Goal: Task Accomplishment & Management: Complete application form

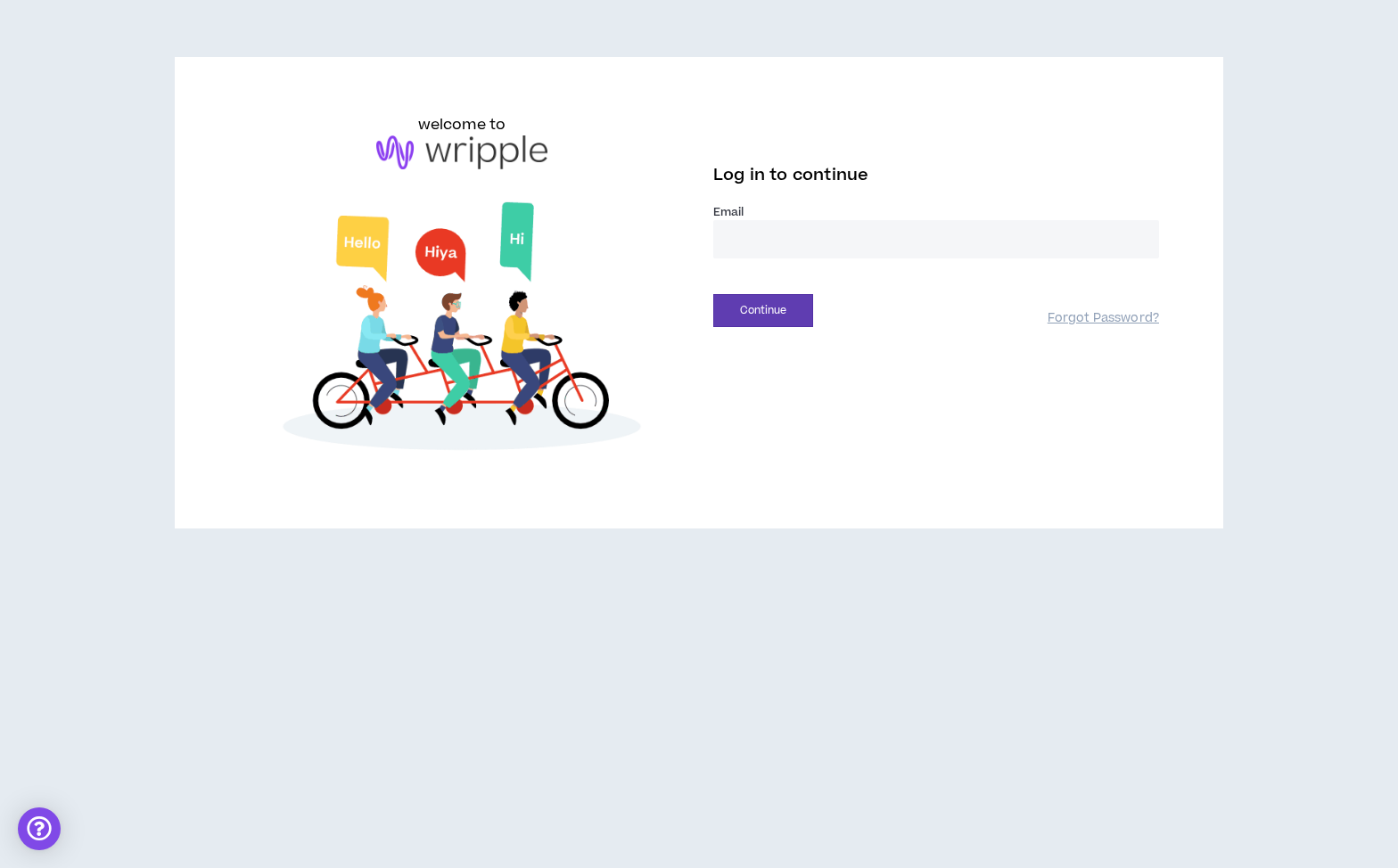
click at [742, 238] on input "email" at bounding box center [937, 239] width 446 height 39
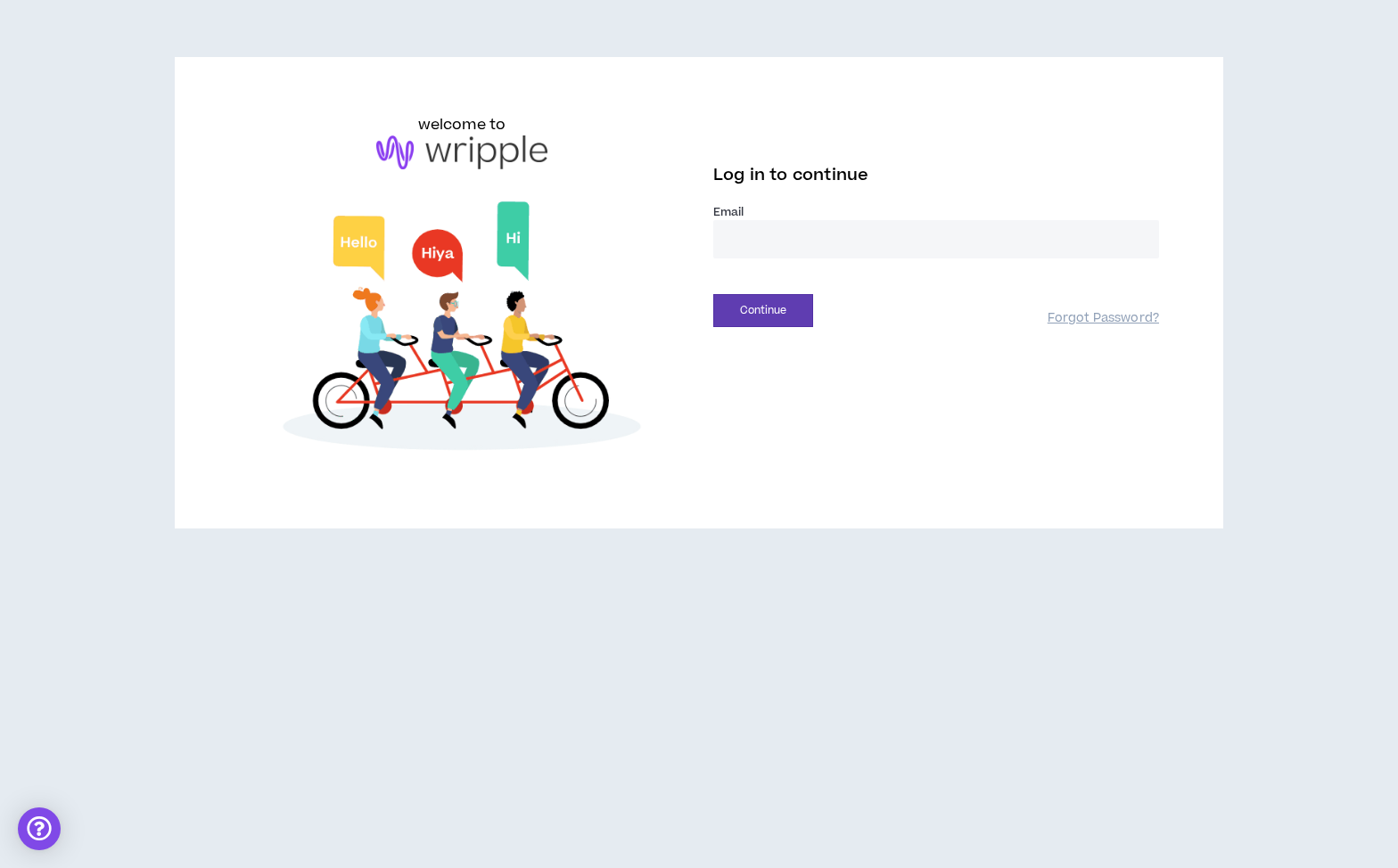
click at [0, 867] on com-1password-button at bounding box center [0, 868] width 0 height 0
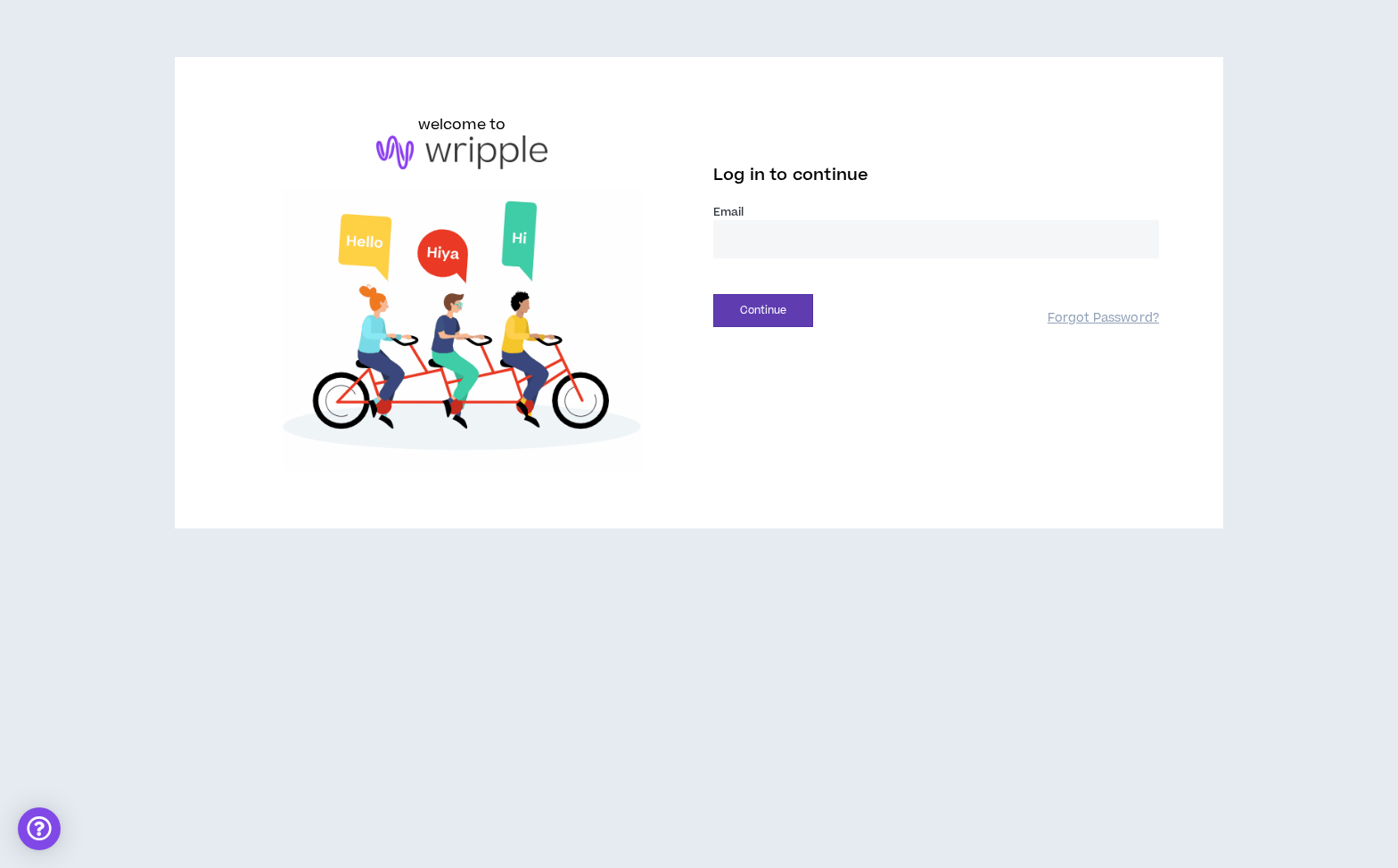
type input "**********"
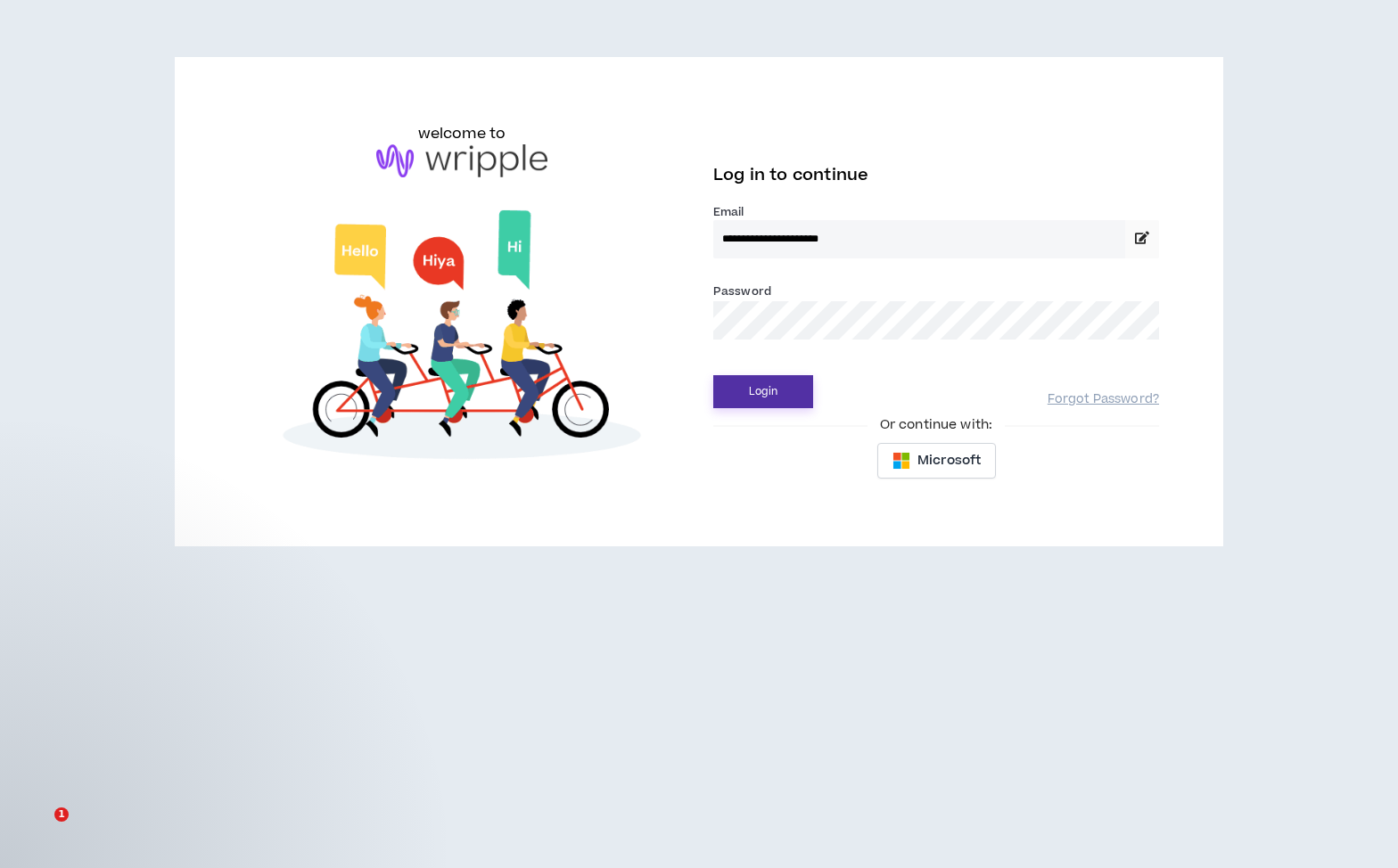
click at [775, 385] on button "Login" at bounding box center [763, 392] width 99 height 33
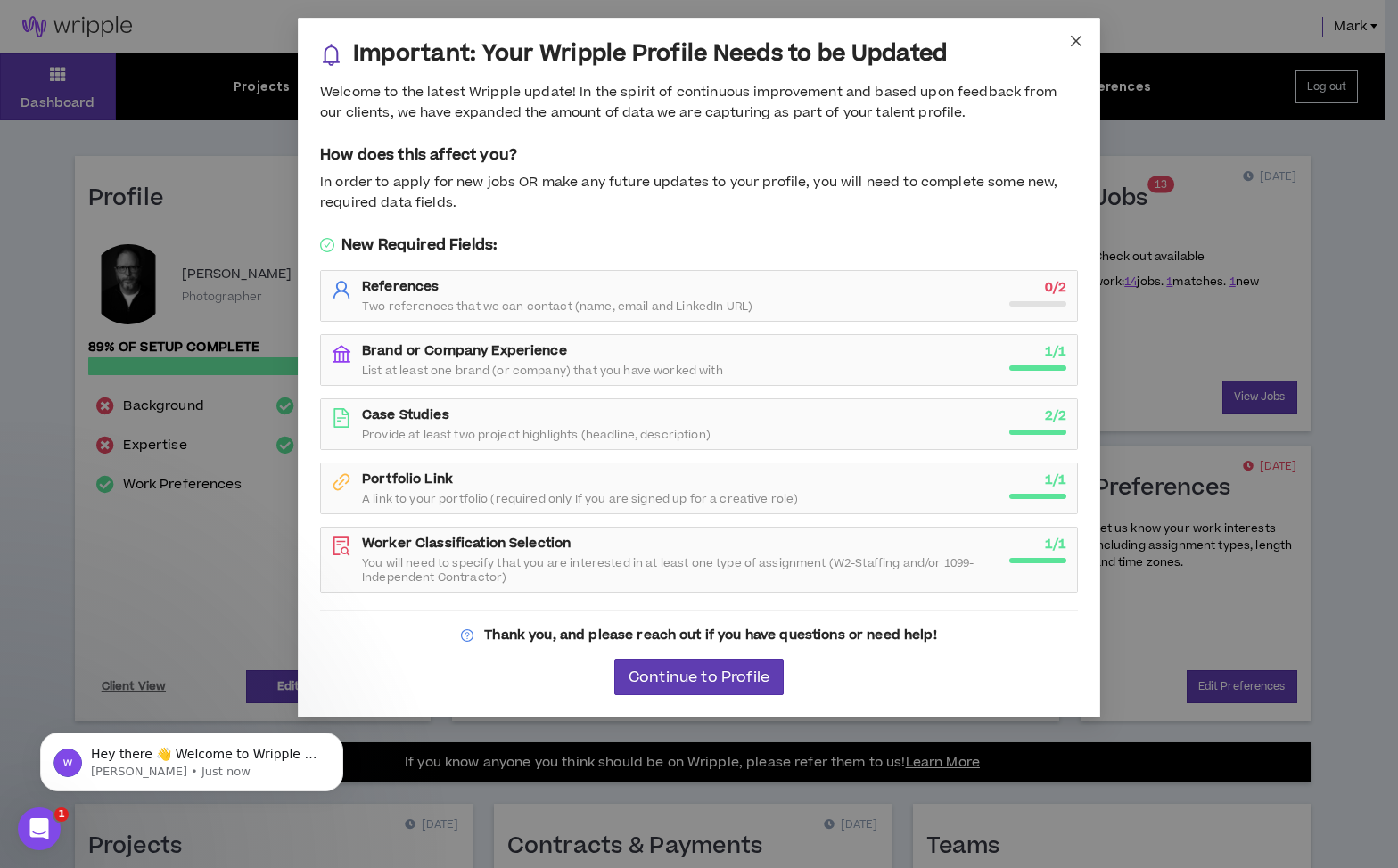
click at [1078, 40] on icon "close" at bounding box center [1077, 41] width 11 height 11
click at [1078, 40] on div "Important: Your Wripple Profile Needs to be Updated Welcome to the latest Wripp…" at bounding box center [699, 434] width 1398 height 868
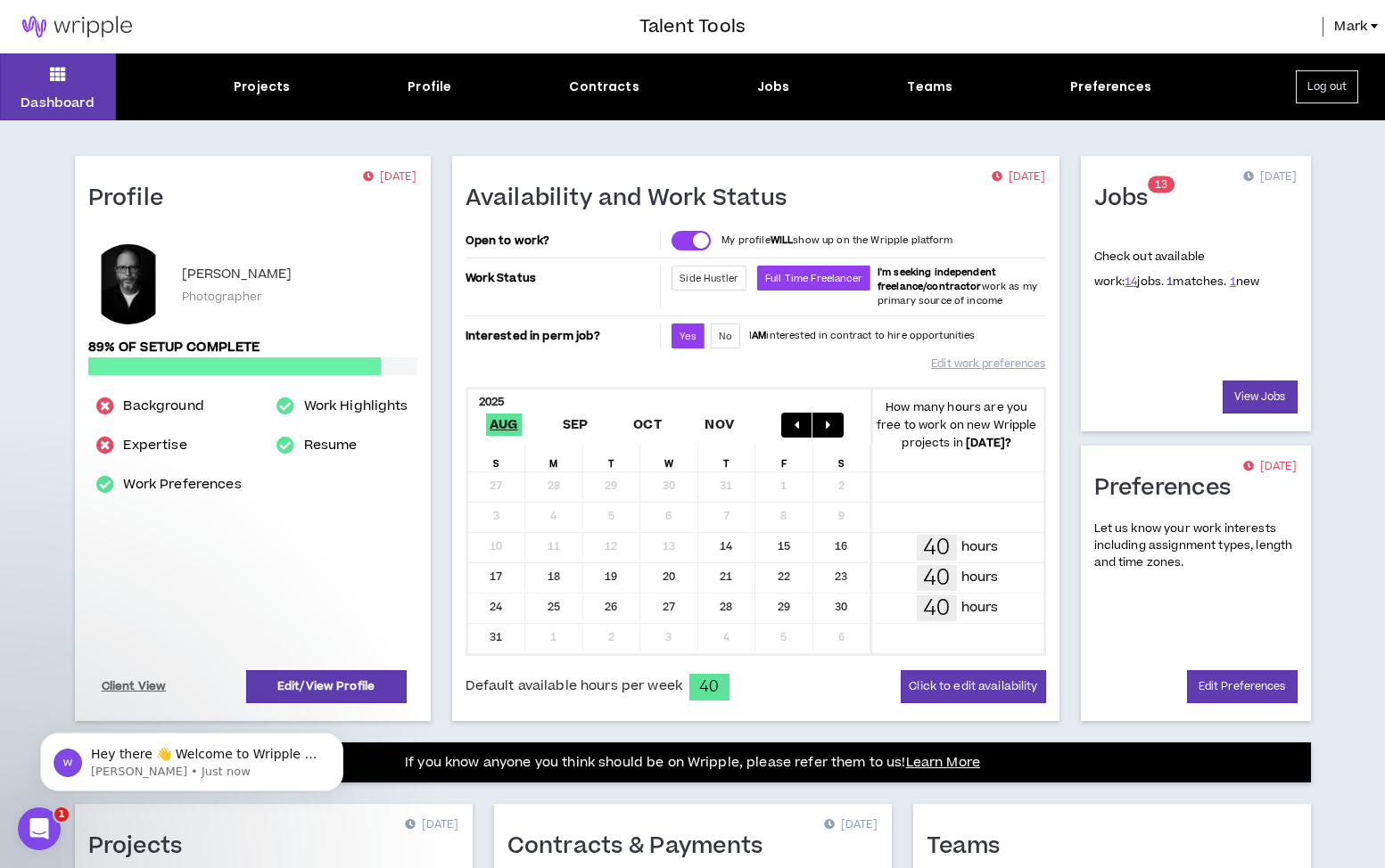
click at [1166, 283] on link "1" at bounding box center [1169, 281] width 6 height 16
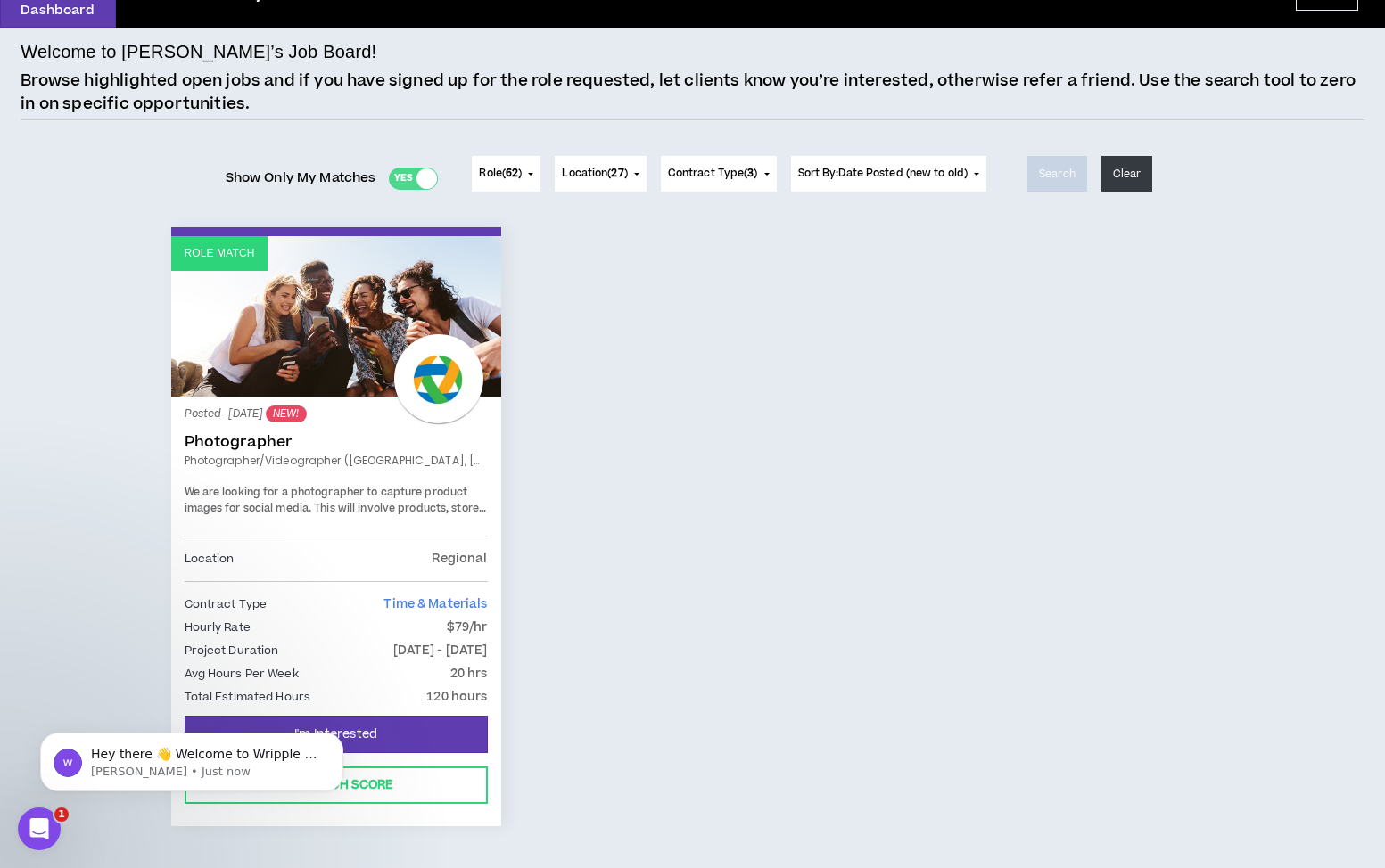
scroll to position [145, 0]
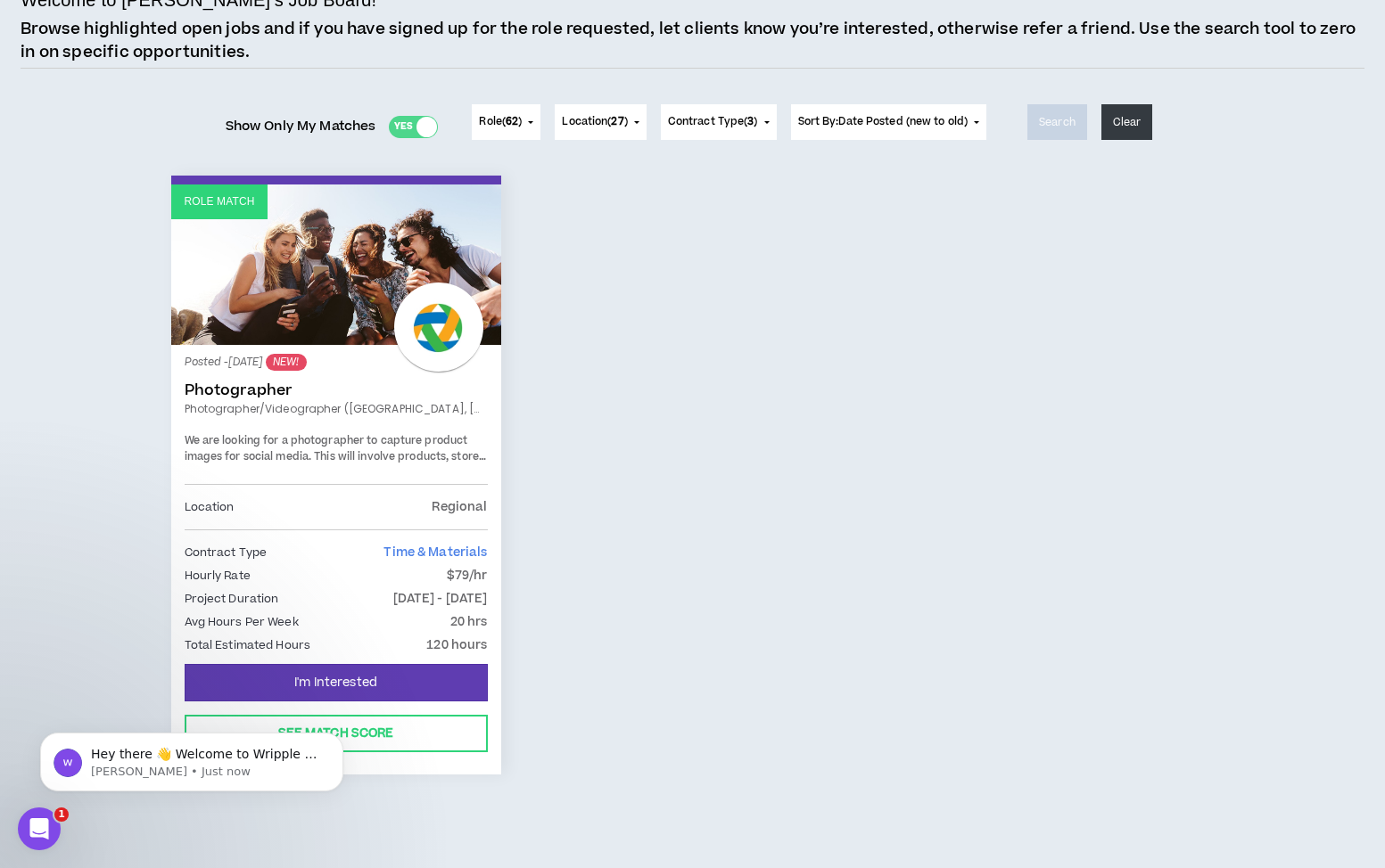
click at [304, 410] on link "Photographer/Videographer ([GEOGRAPHIC_DATA], [GEOGRAPHIC_DATA])" at bounding box center [335, 409] width 303 height 16
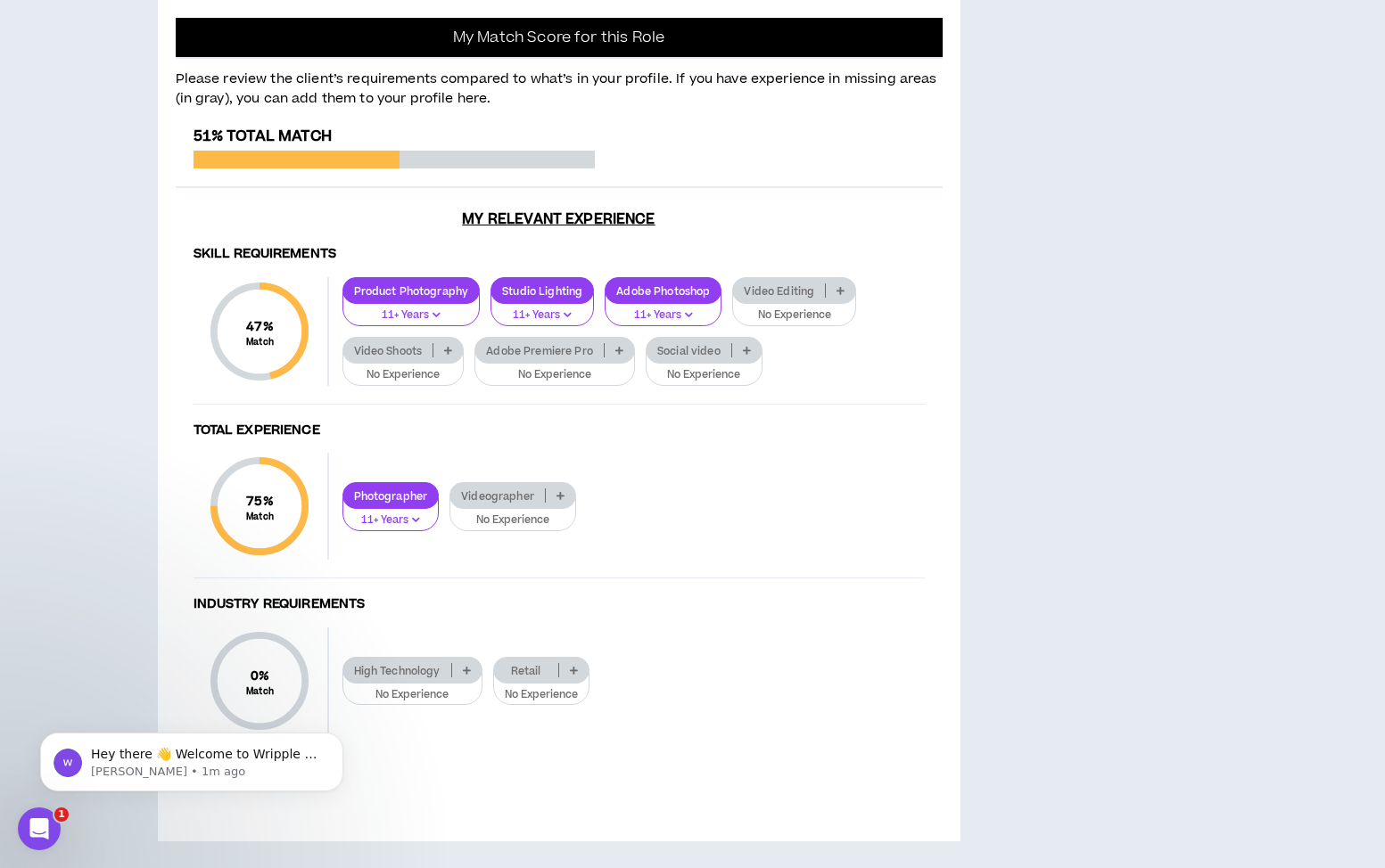
scroll to position [1422, 0]
click at [336, 738] on icon "Dismiss notification" at bounding box center [337, 737] width 6 height 6
drag, startPoint x: 323, startPoint y: 118, endPoint x: 337, endPoint y: 735, distance: 617.2
click at [337, 735] on div "Skill Requirements 47 % Match Skill Requirements Product Photography 11+ Years …" at bounding box center [559, 502] width 767 height 538
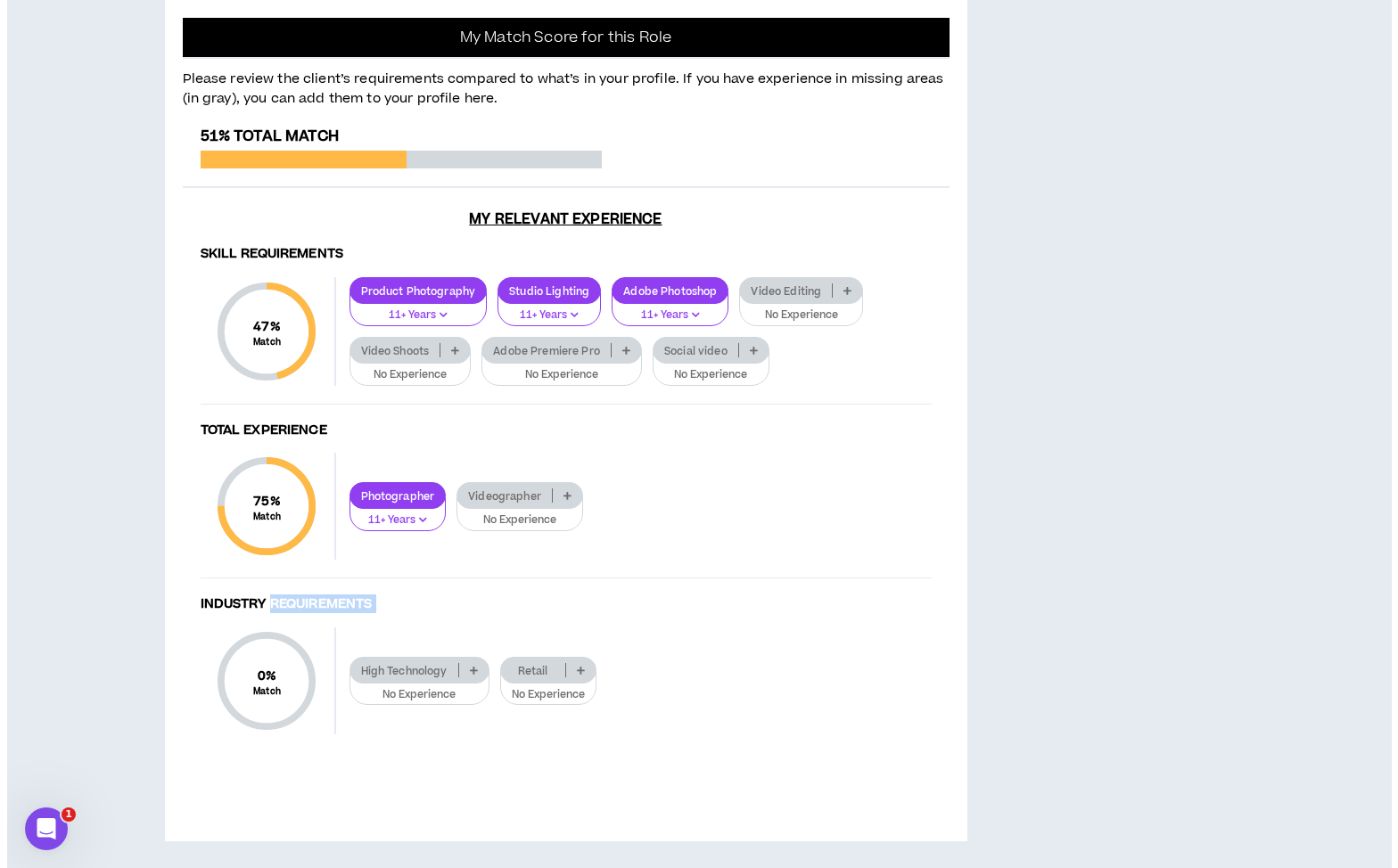
scroll to position [0, 0]
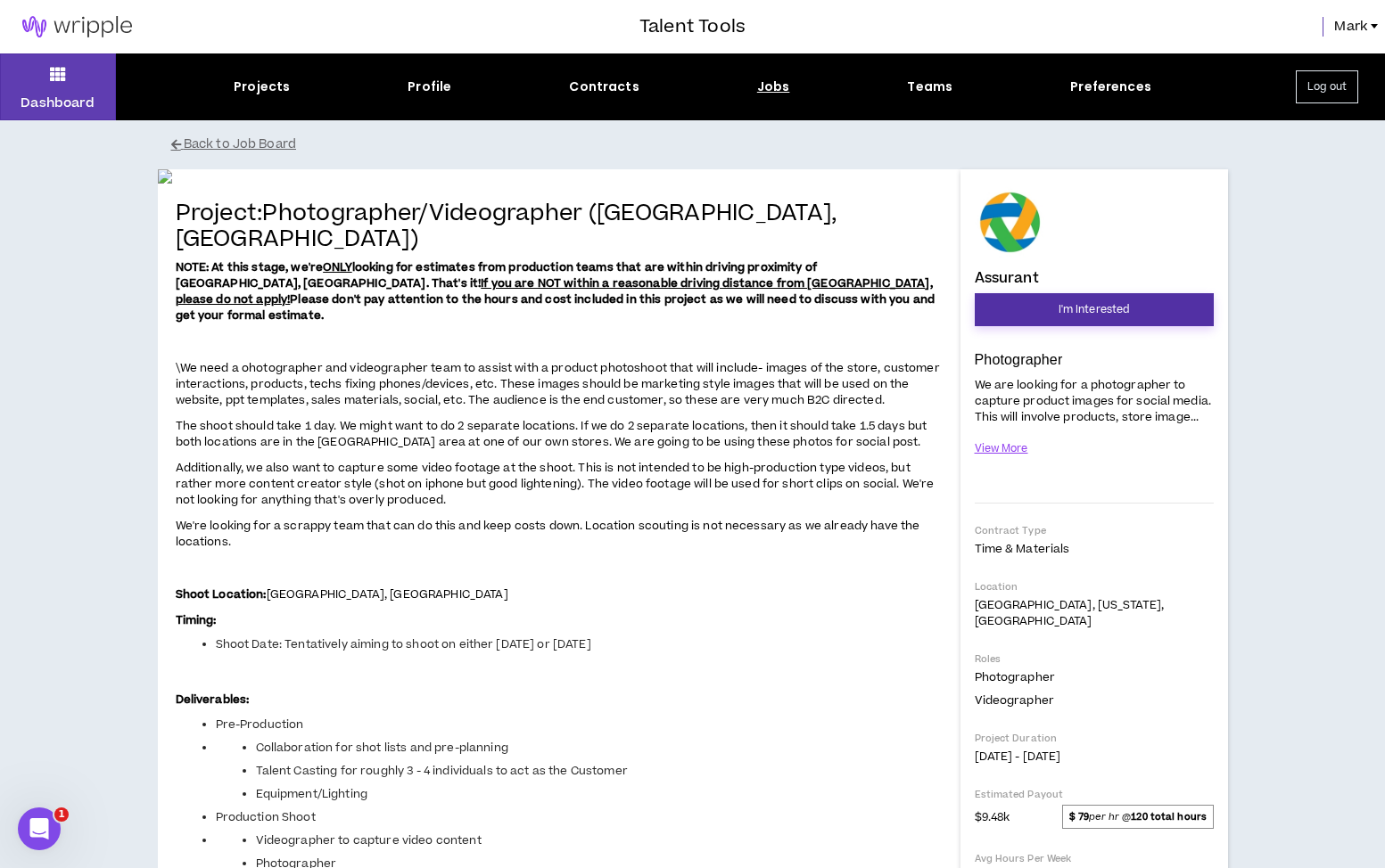
click at [1100, 310] on span "I'm Interested" at bounding box center [1093, 309] width 71 height 17
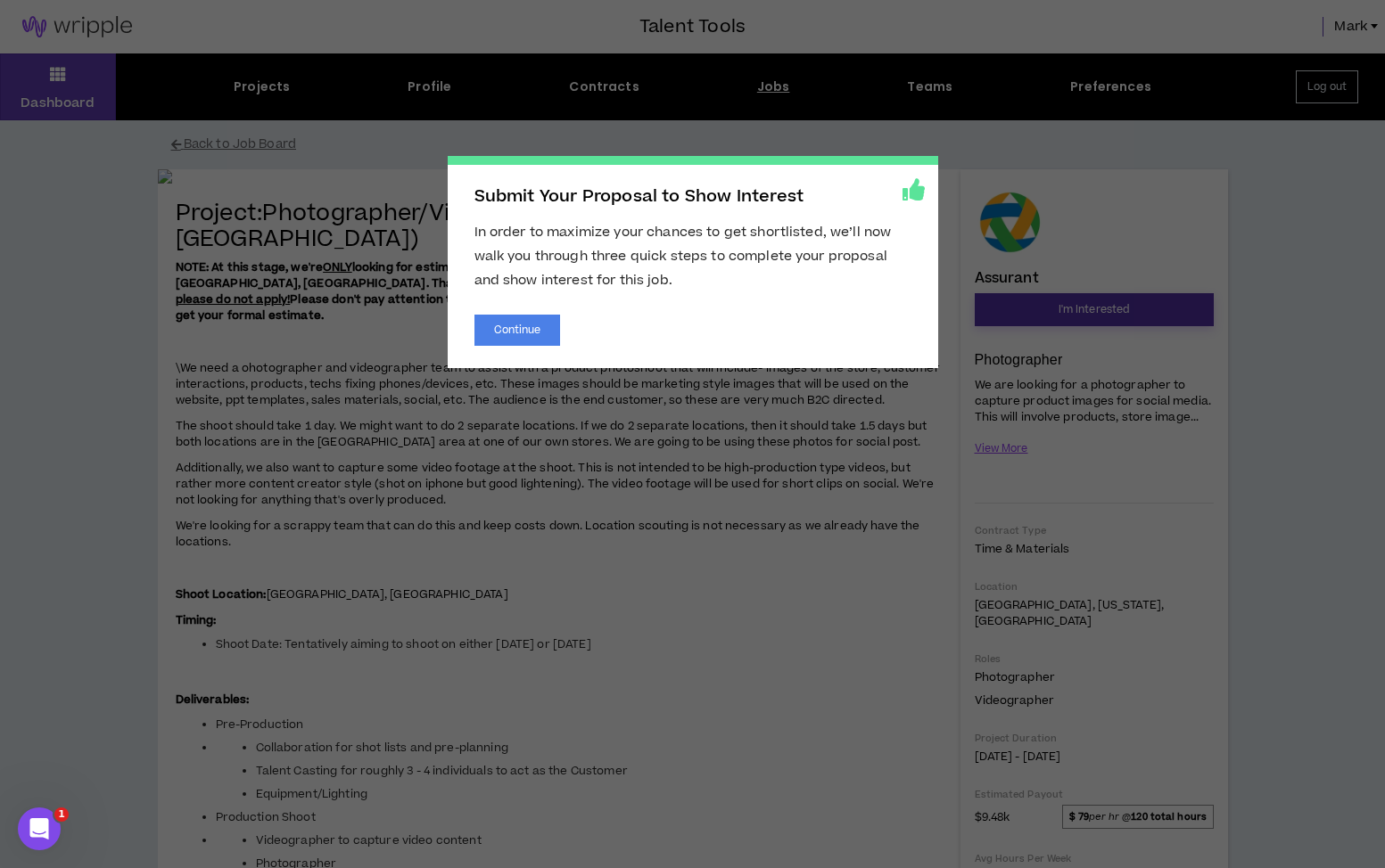
click at [1100, 310] on span "I'm Interested" at bounding box center [1093, 309] width 71 height 17
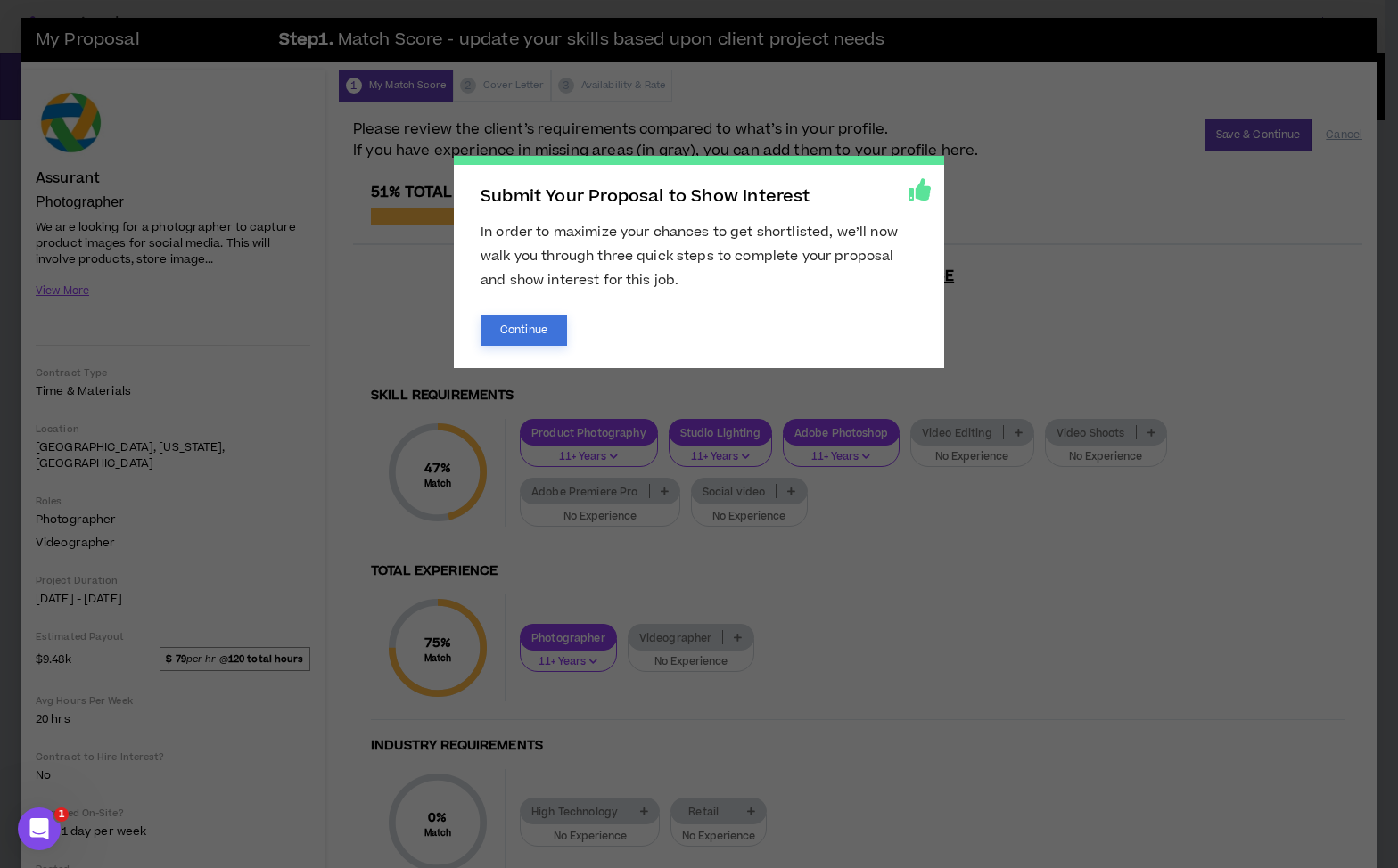
click at [522, 325] on button "Continue" at bounding box center [524, 330] width 87 height 31
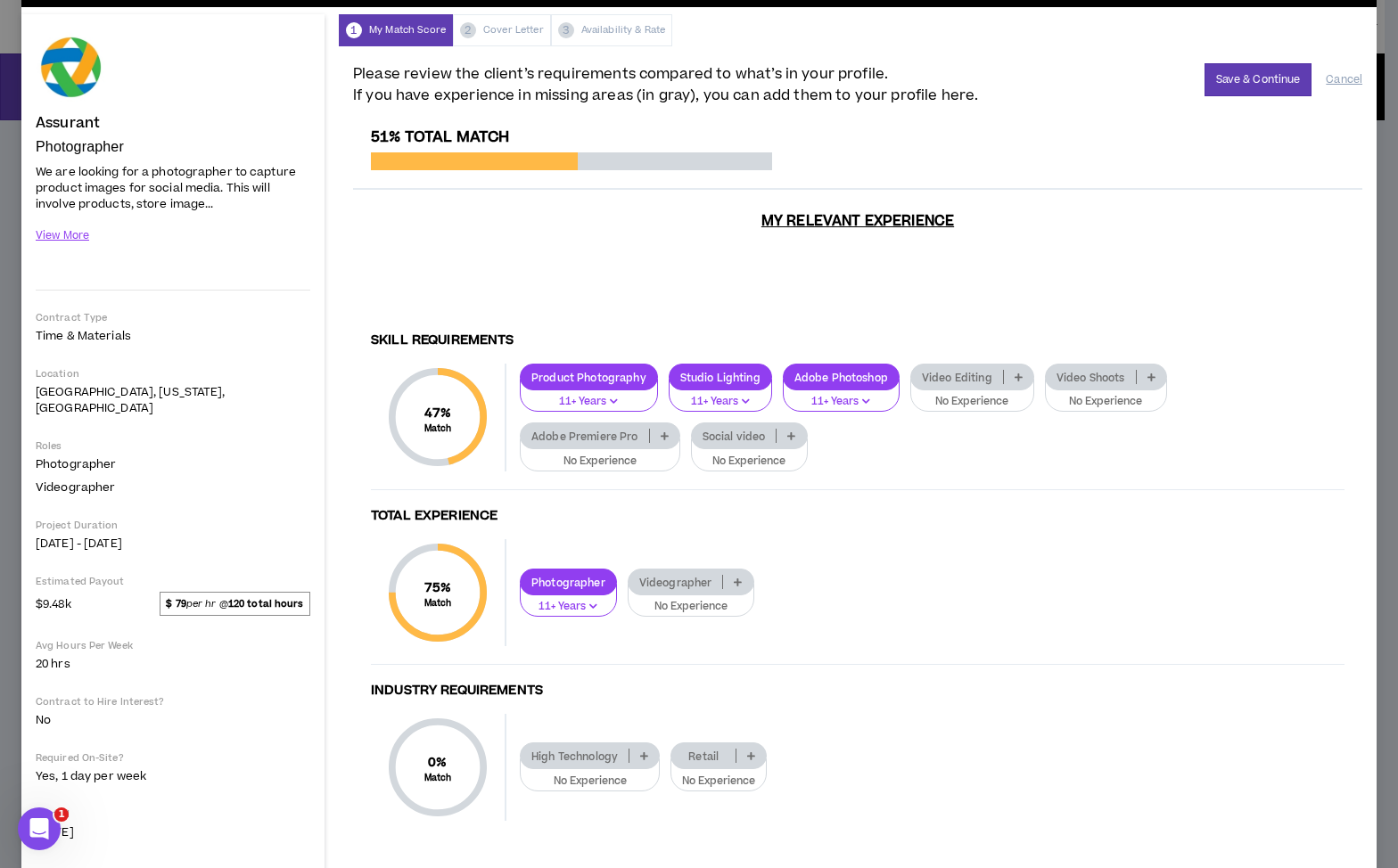
scroll to position [66, 0]
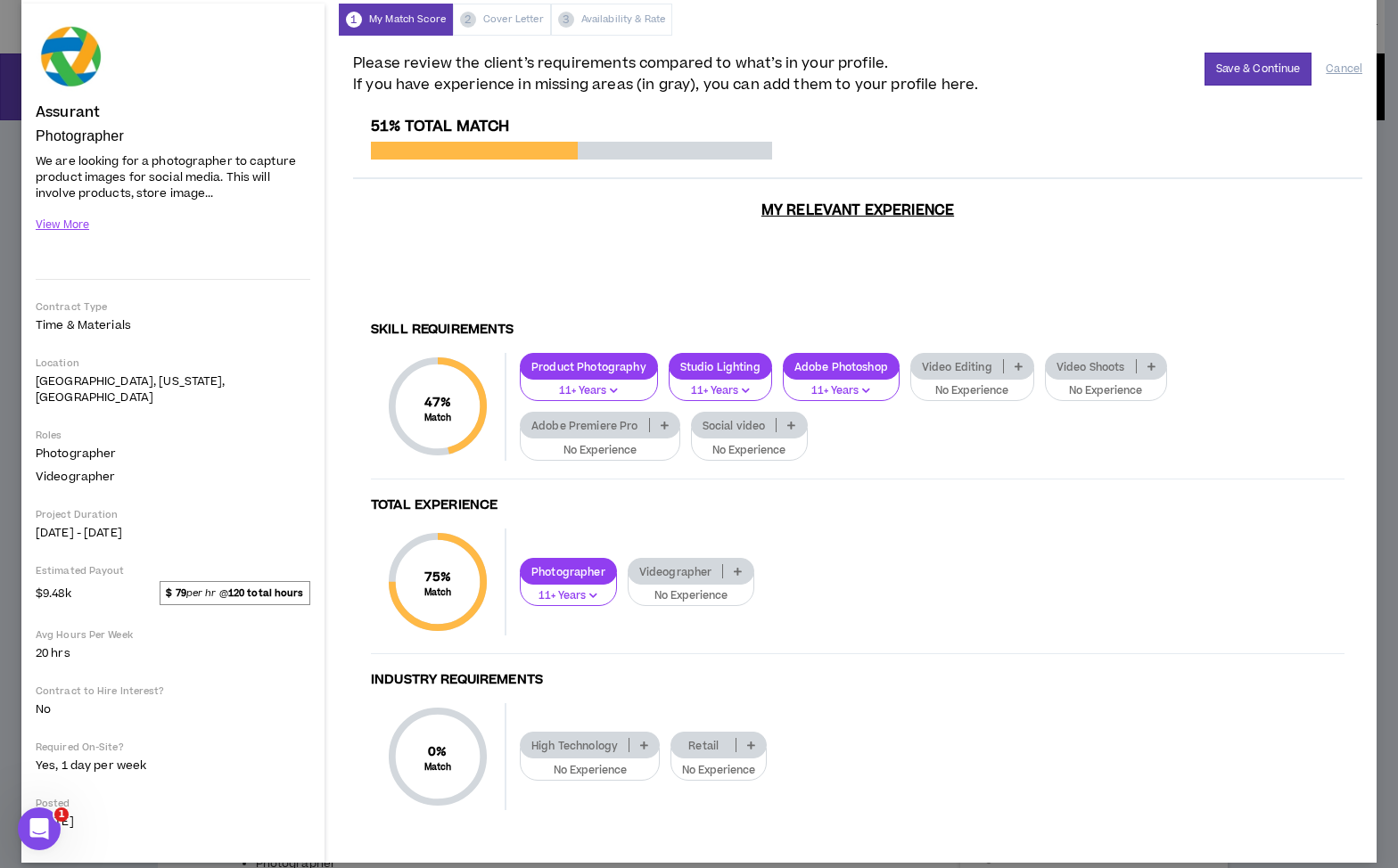
click at [1148, 362] on icon at bounding box center [1151, 366] width 8 height 9
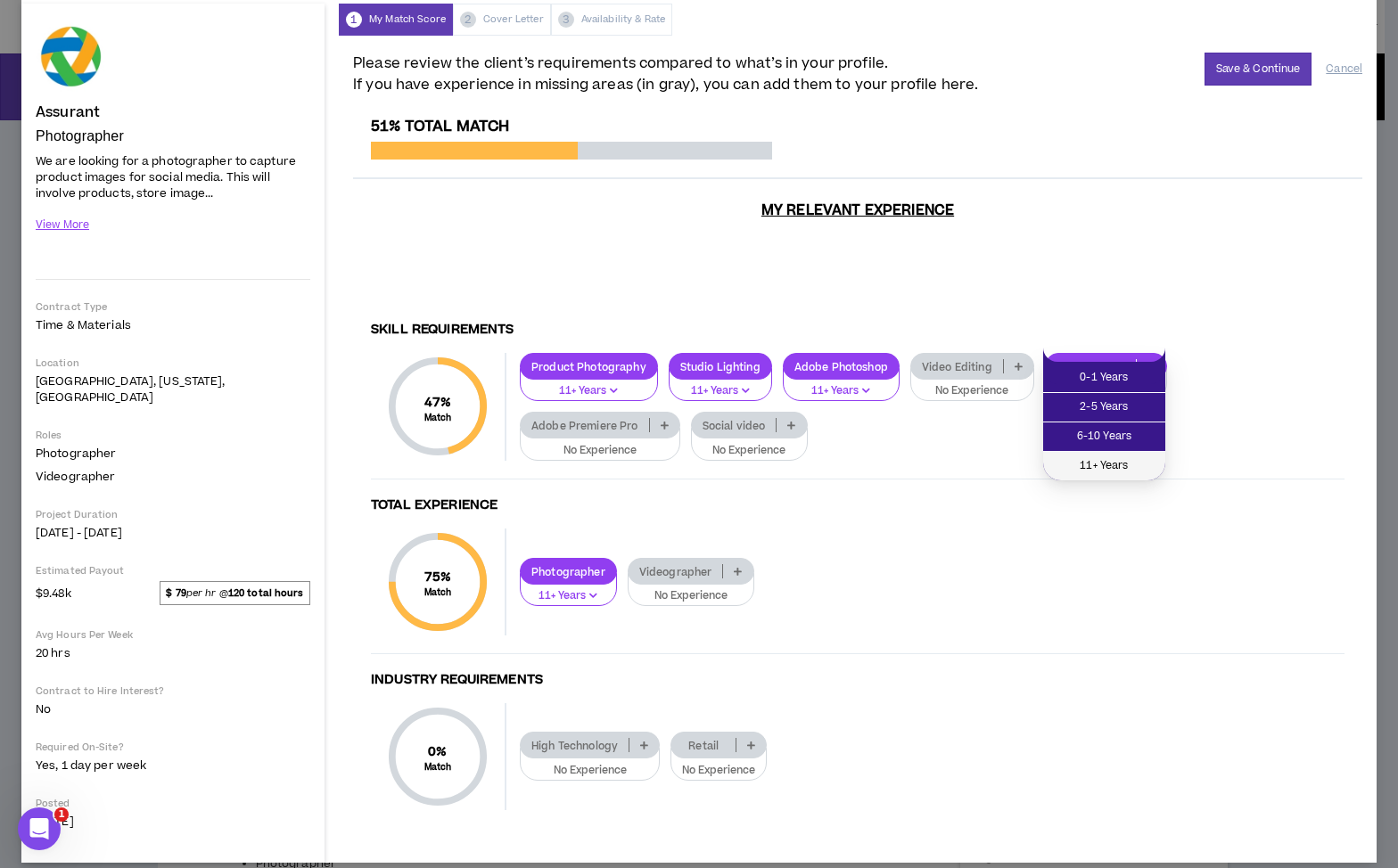
click at [1111, 470] on span "11+ Years" at bounding box center [1103, 466] width 100 height 19
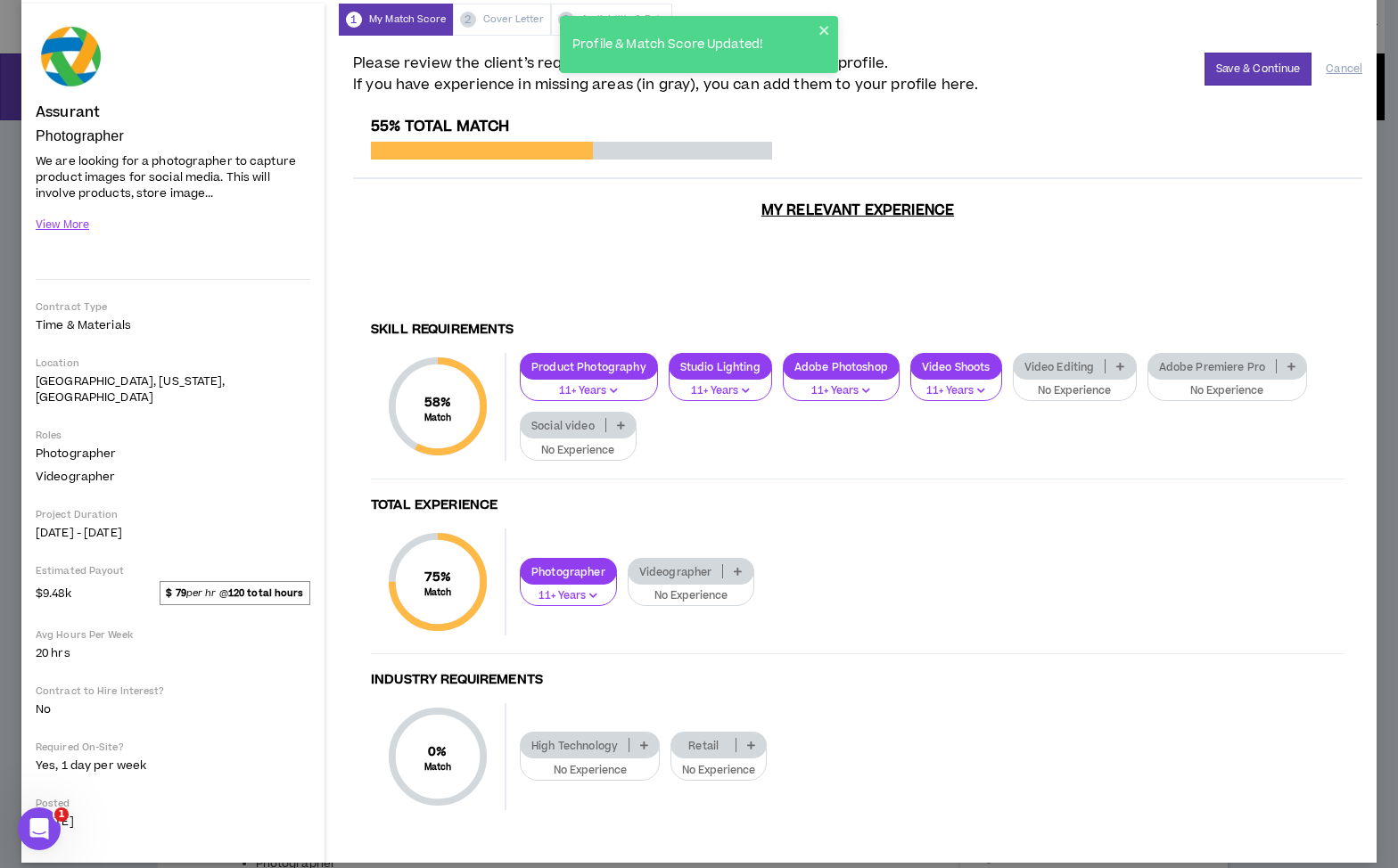
click at [623, 421] on icon at bounding box center [621, 425] width 8 height 9
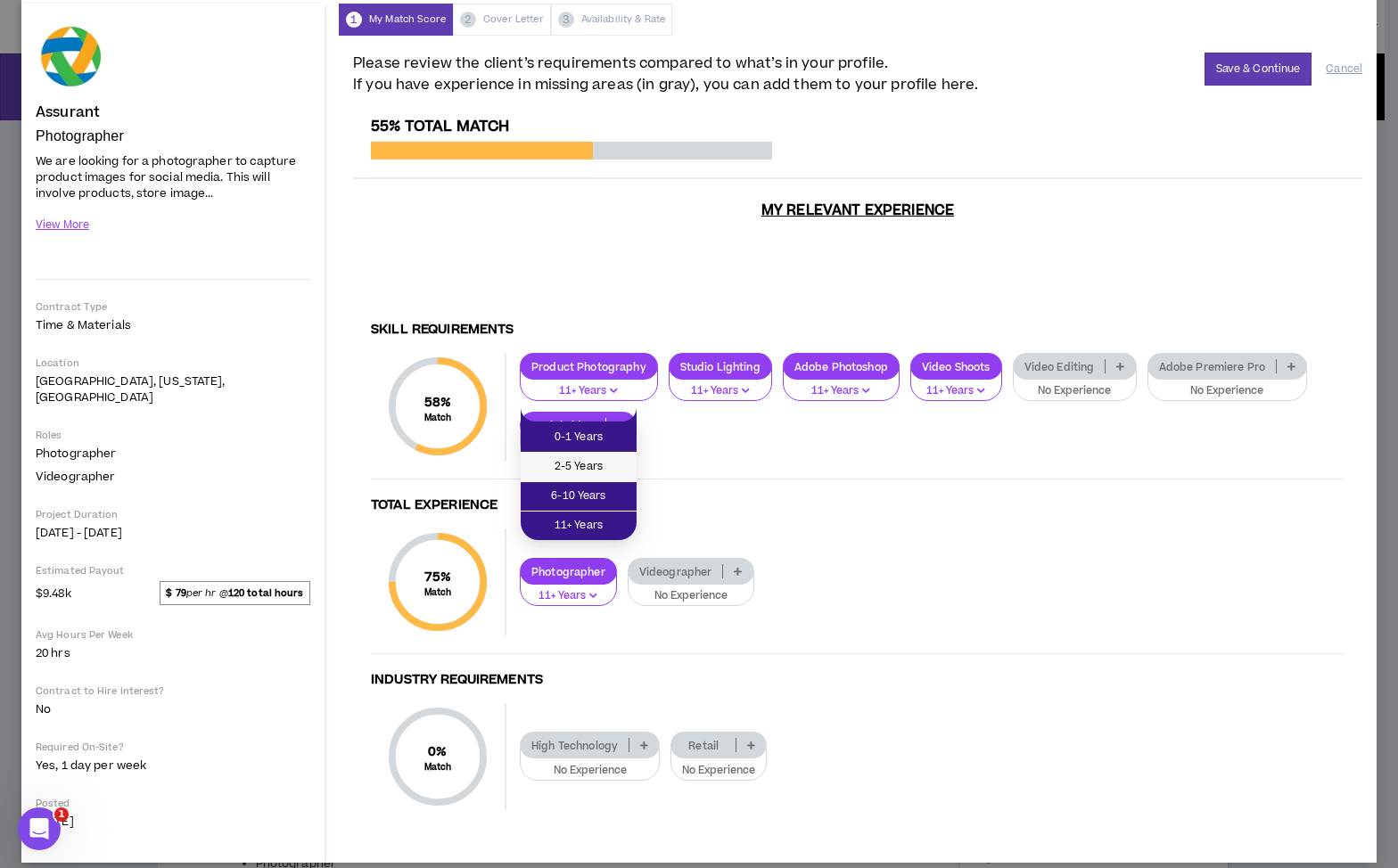
click at [583, 469] on span "2-5 Years" at bounding box center [578, 467] width 95 height 19
click at [584, 469] on div "55% Total Match My Relevant Experience Skill Requirements 58 % Match Skill Requ…" at bounding box center [857, 481] width 1009 height 728
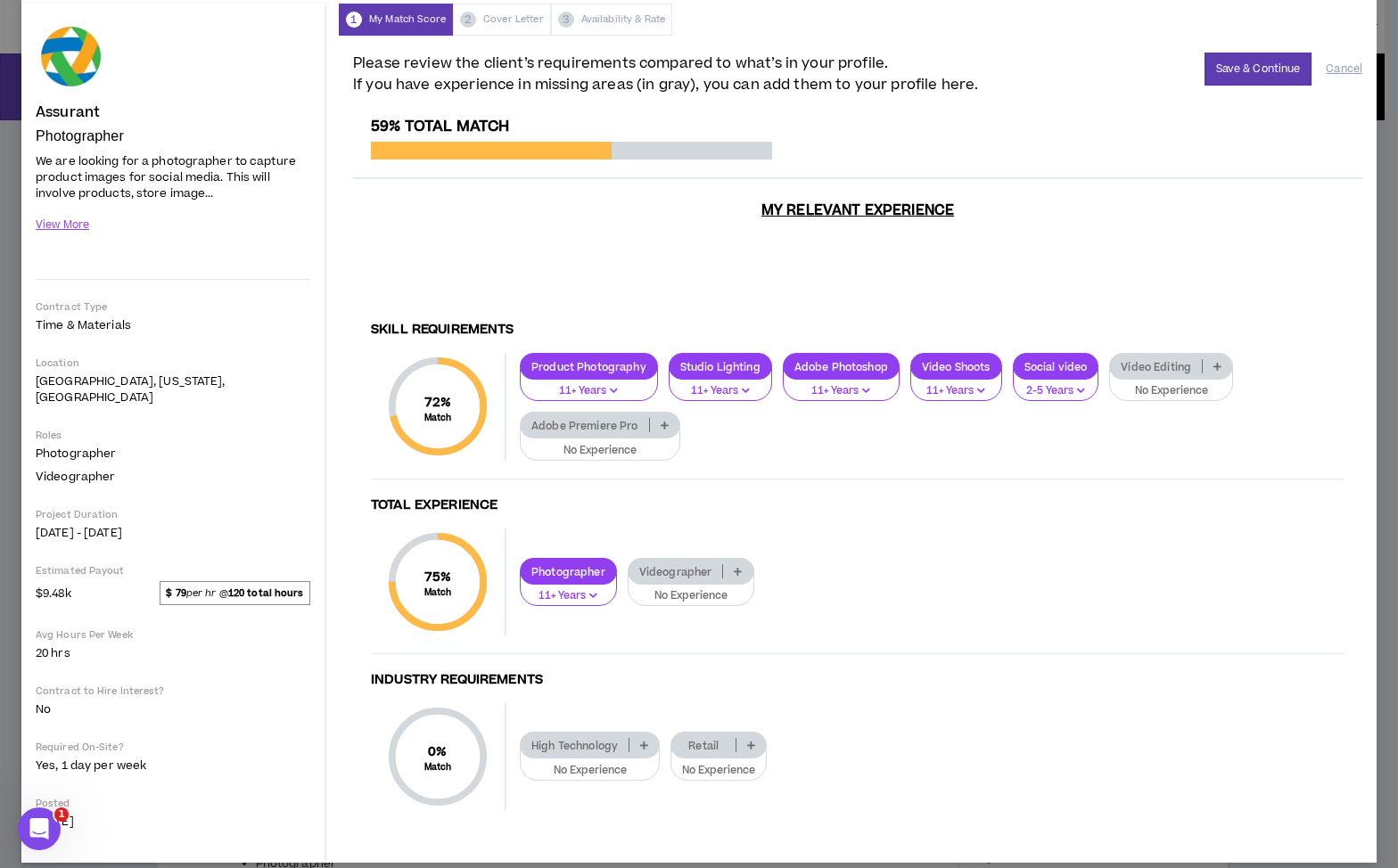
click at [739, 567] on icon at bounding box center [738, 572] width 8 height 9
click at [731, 564] on p at bounding box center [738, 571] width 29 height 14
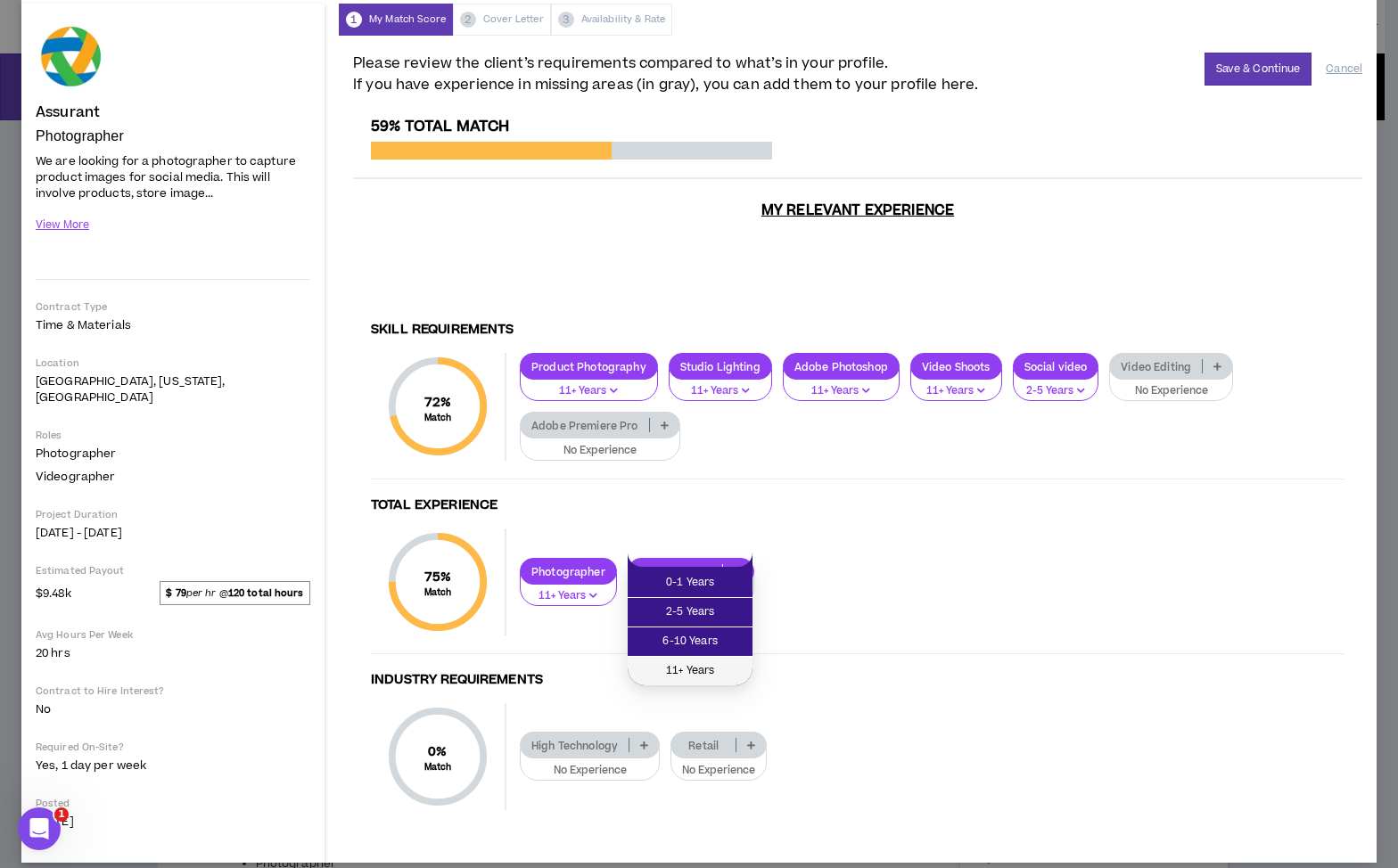
click at [693, 678] on span "11+ Years" at bounding box center [690, 670] width 103 height 19
click at [693, 678] on div "Skill Requirements 72 % Match Skill Requirements Product Photography 11+ Years …" at bounding box center [857, 577] width 1009 height 538
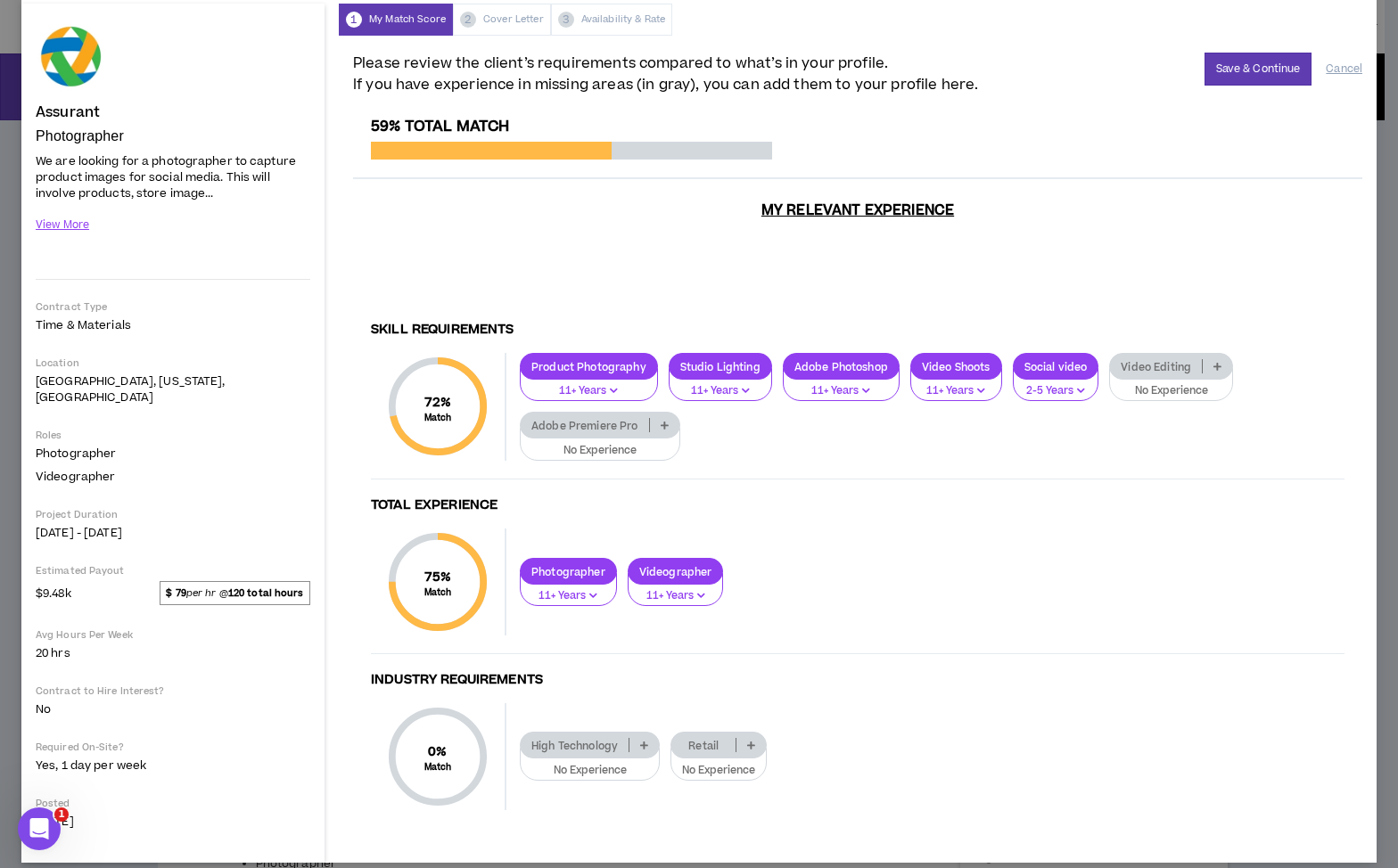
click at [642, 741] on icon at bounding box center [644, 746] width 8 height 9
click at [755, 741] on icon at bounding box center [751, 746] width 8 height 9
click at [754, 741] on icon at bounding box center [751, 746] width 8 height 9
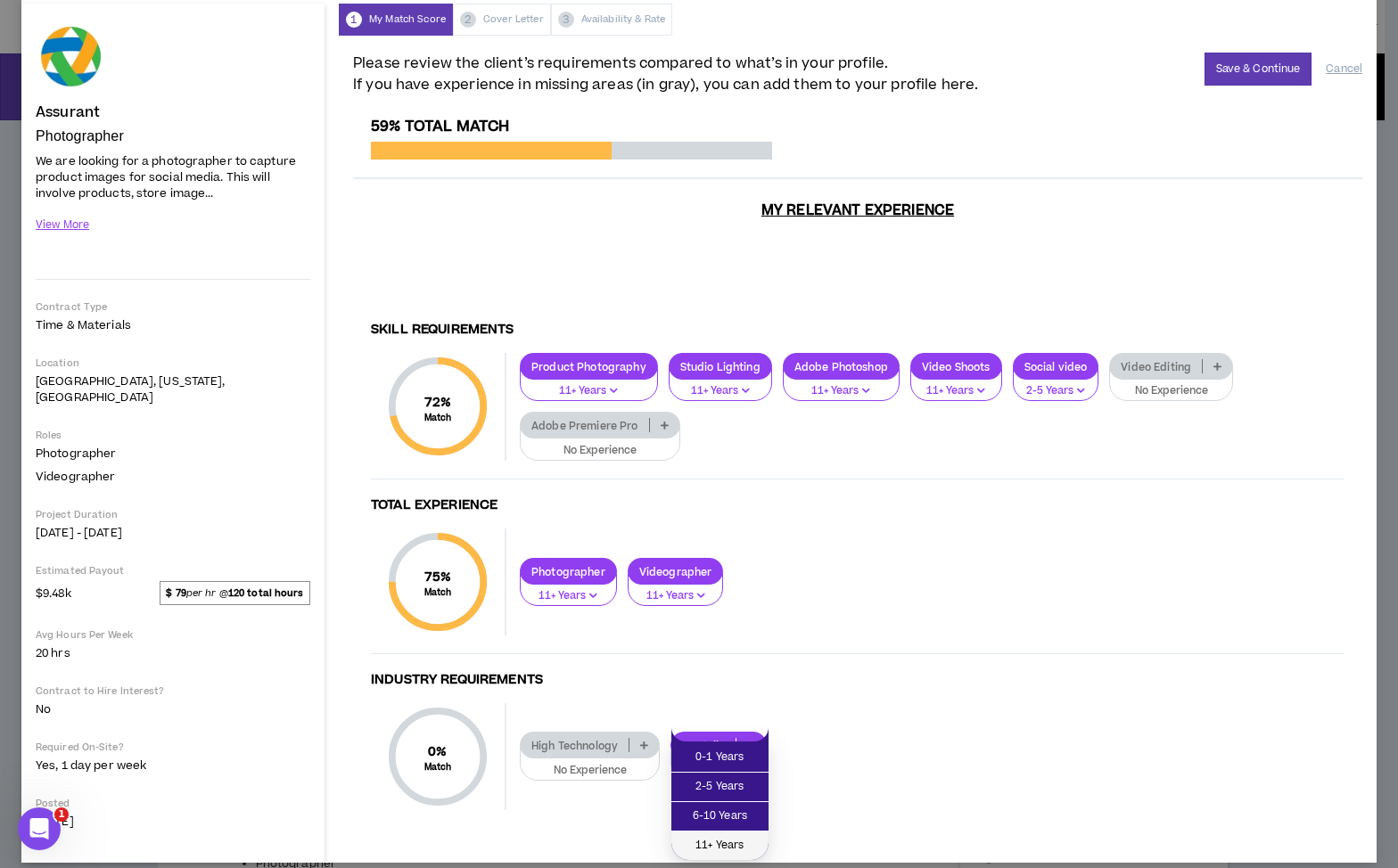
click at [735, 850] on span "11+ Years" at bounding box center [720, 845] width 76 height 19
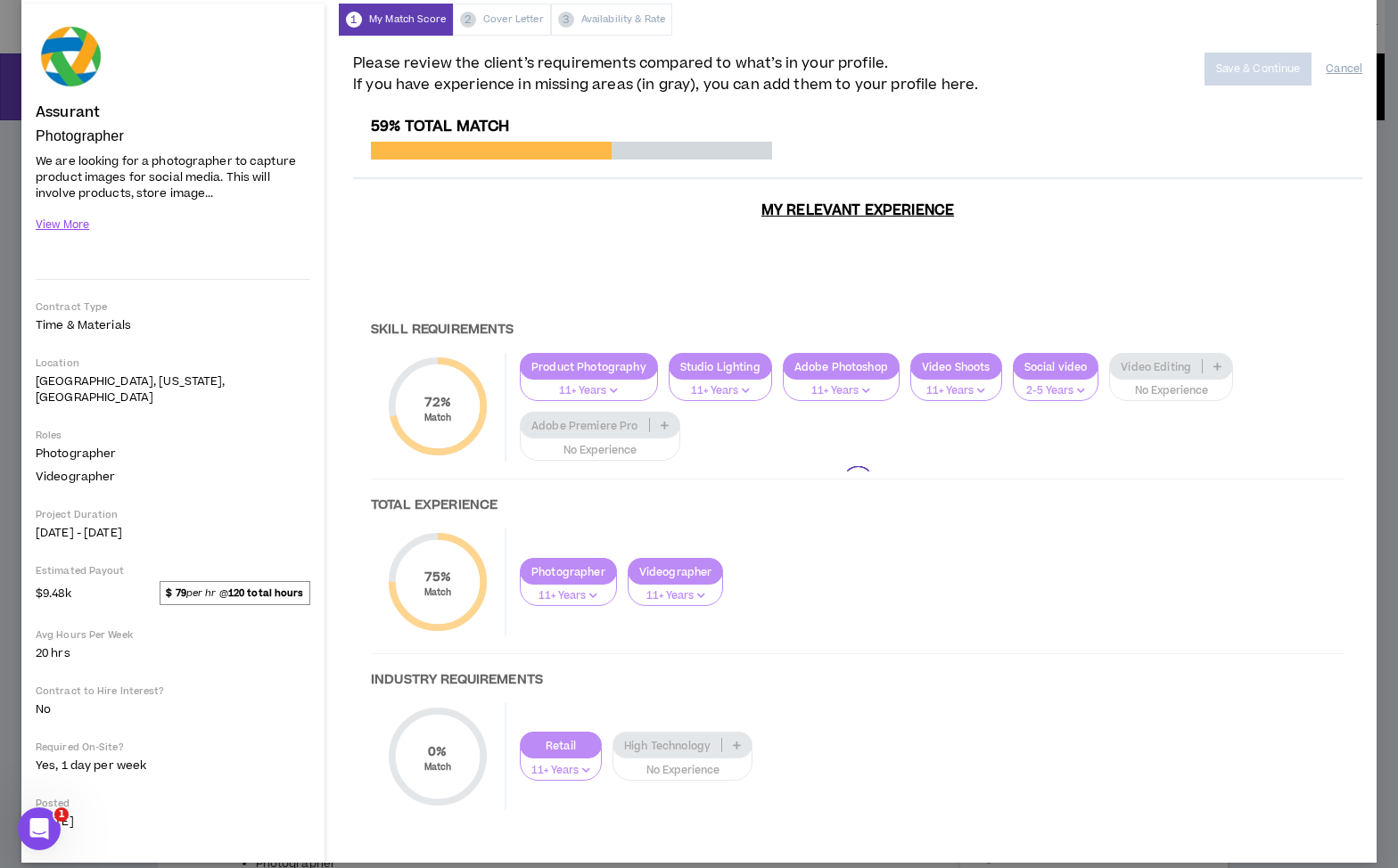
click at [740, 728] on div at bounding box center [857, 481] width 1009 height 728
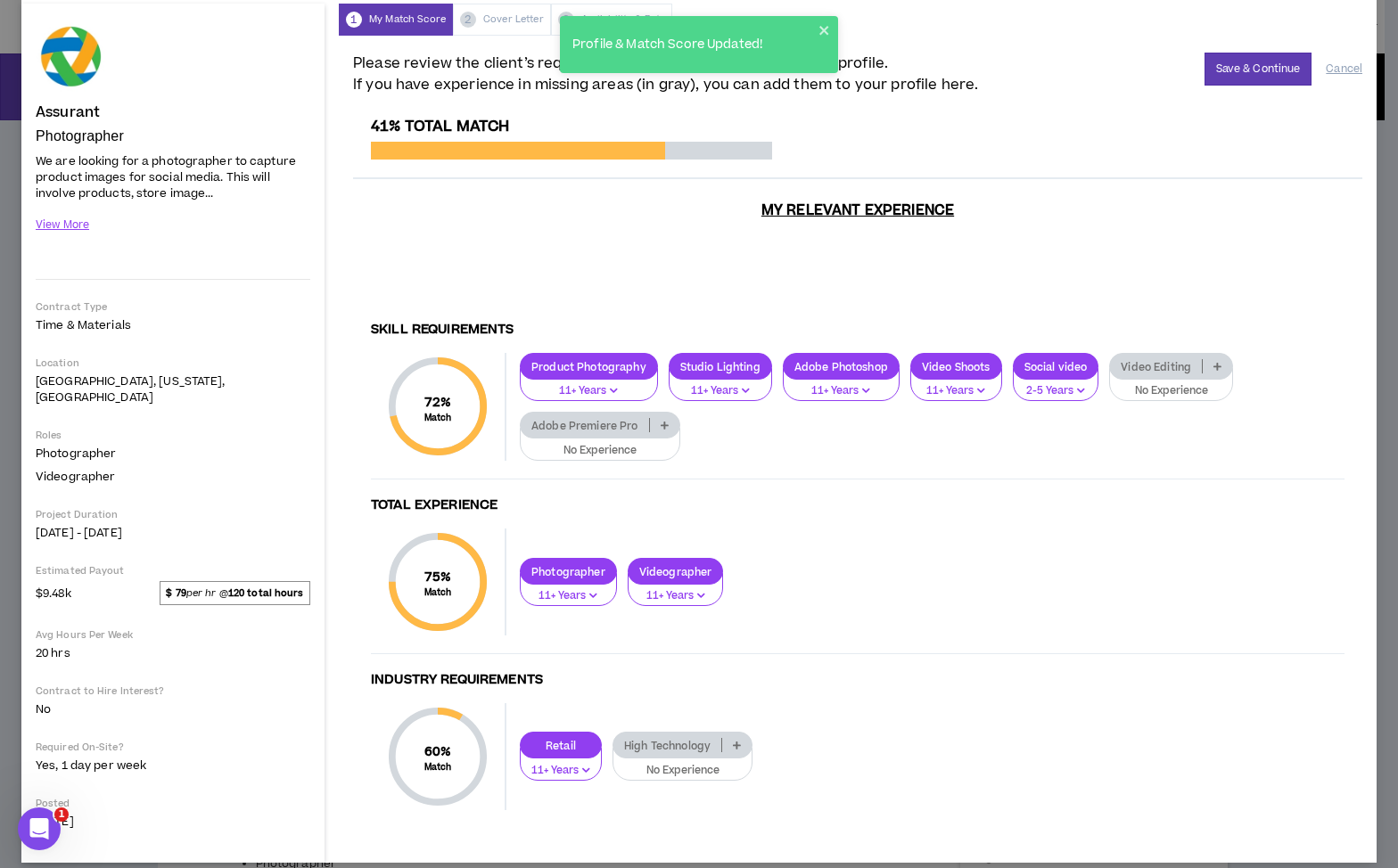
click at [738, 741] on icon at bounding box center [737, 746] width 8 height 9
click at [735, 741] on icon at bounding box center [737, 746] width 8 height 9
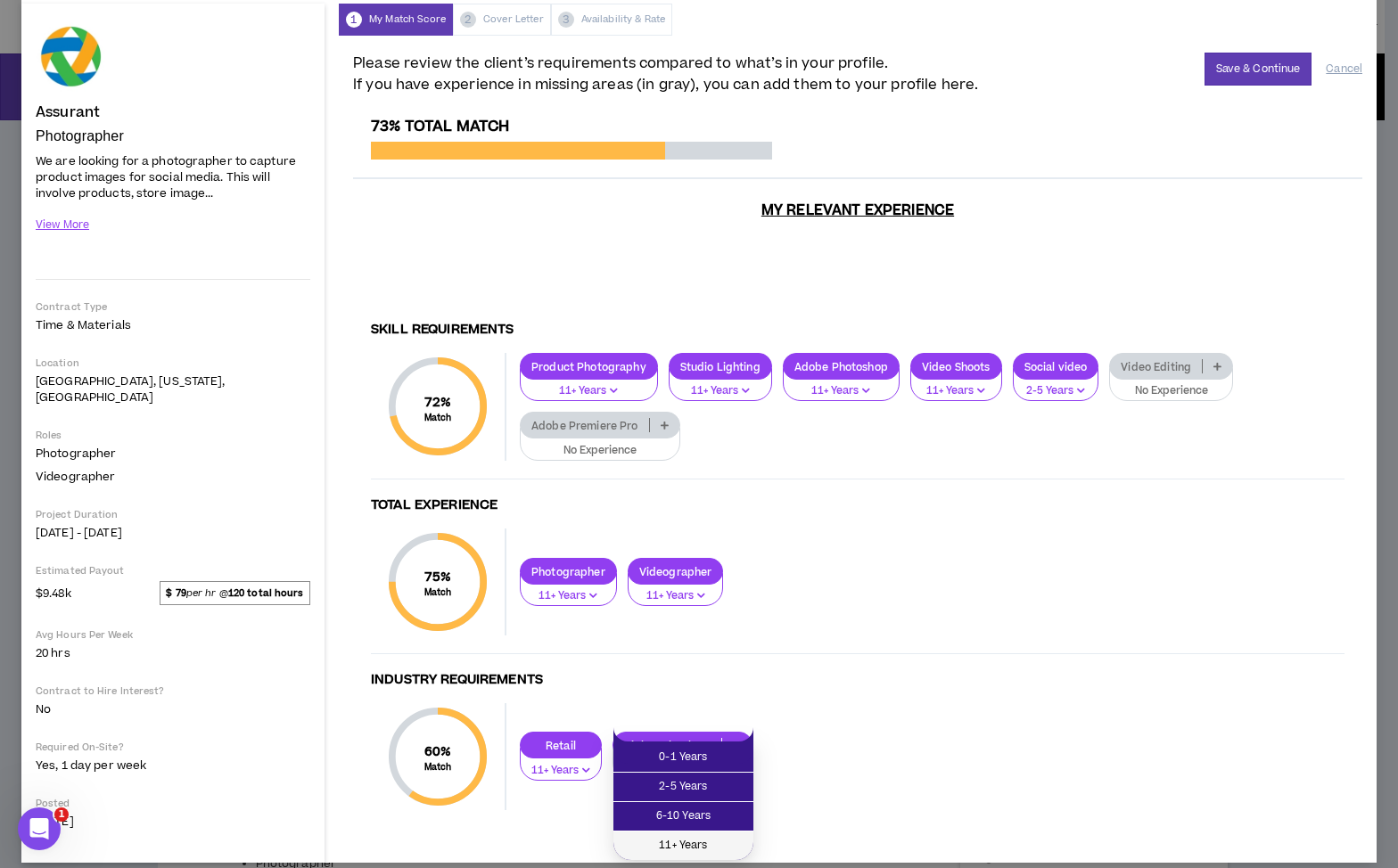
click at [705, 847] on span "11+ Years" at bounding box center [683, 845] width 119 height 19
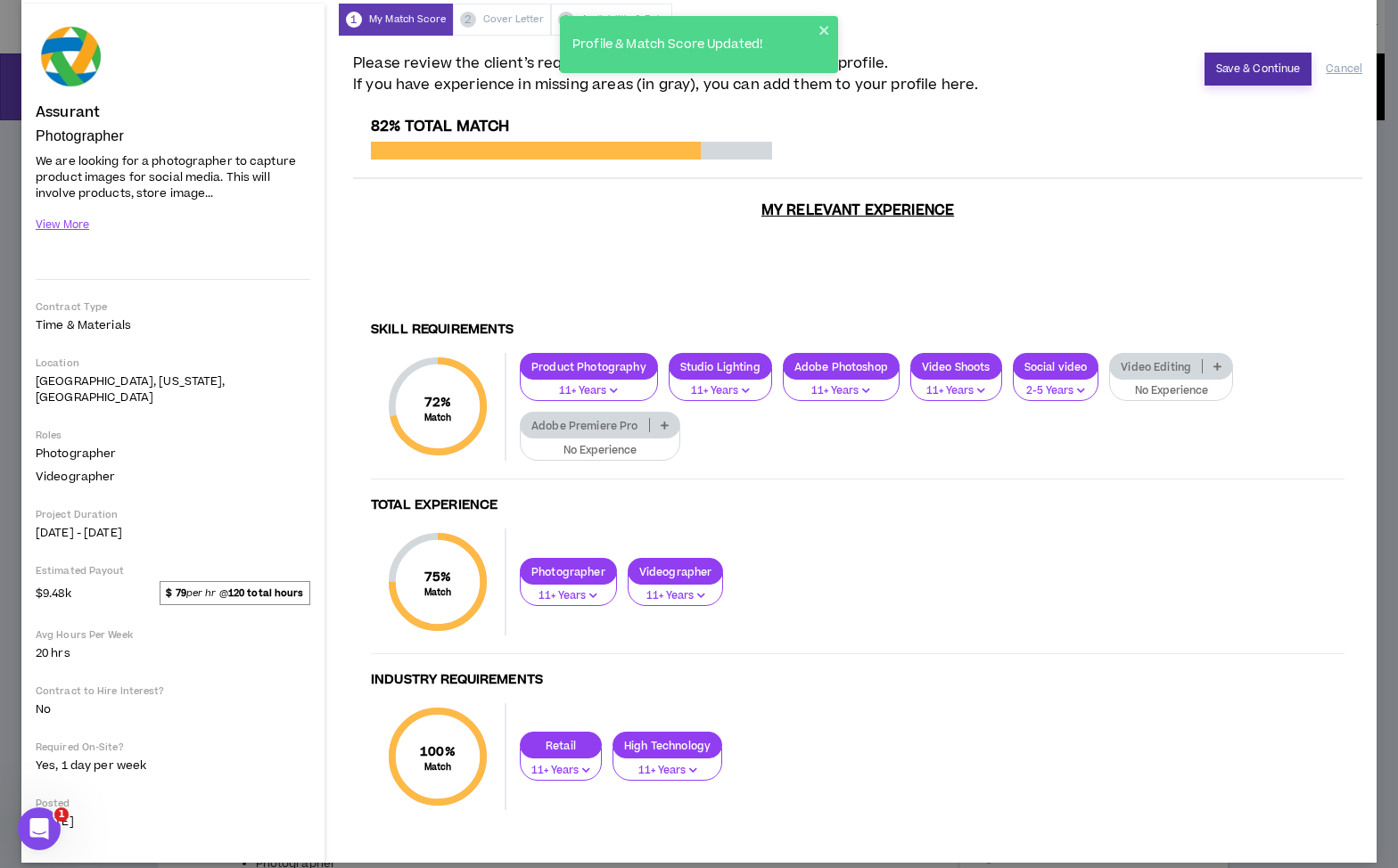
click at [1265, 64] on button "Save & Continue" at bounding box center [1258, 69] width 108 height 33
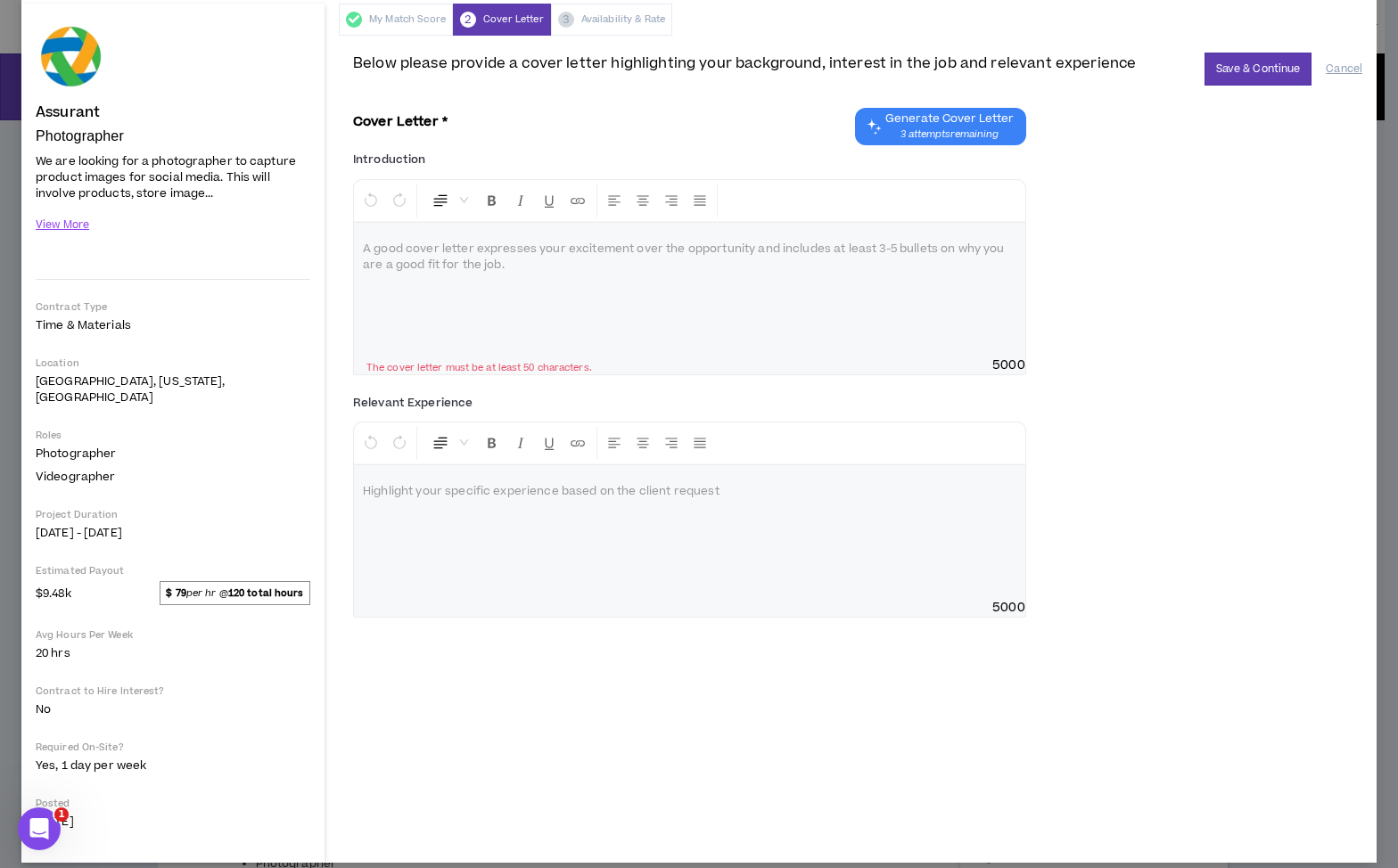
click at [359, 244] on div at bounding box center [689, 289] width 671 height 133
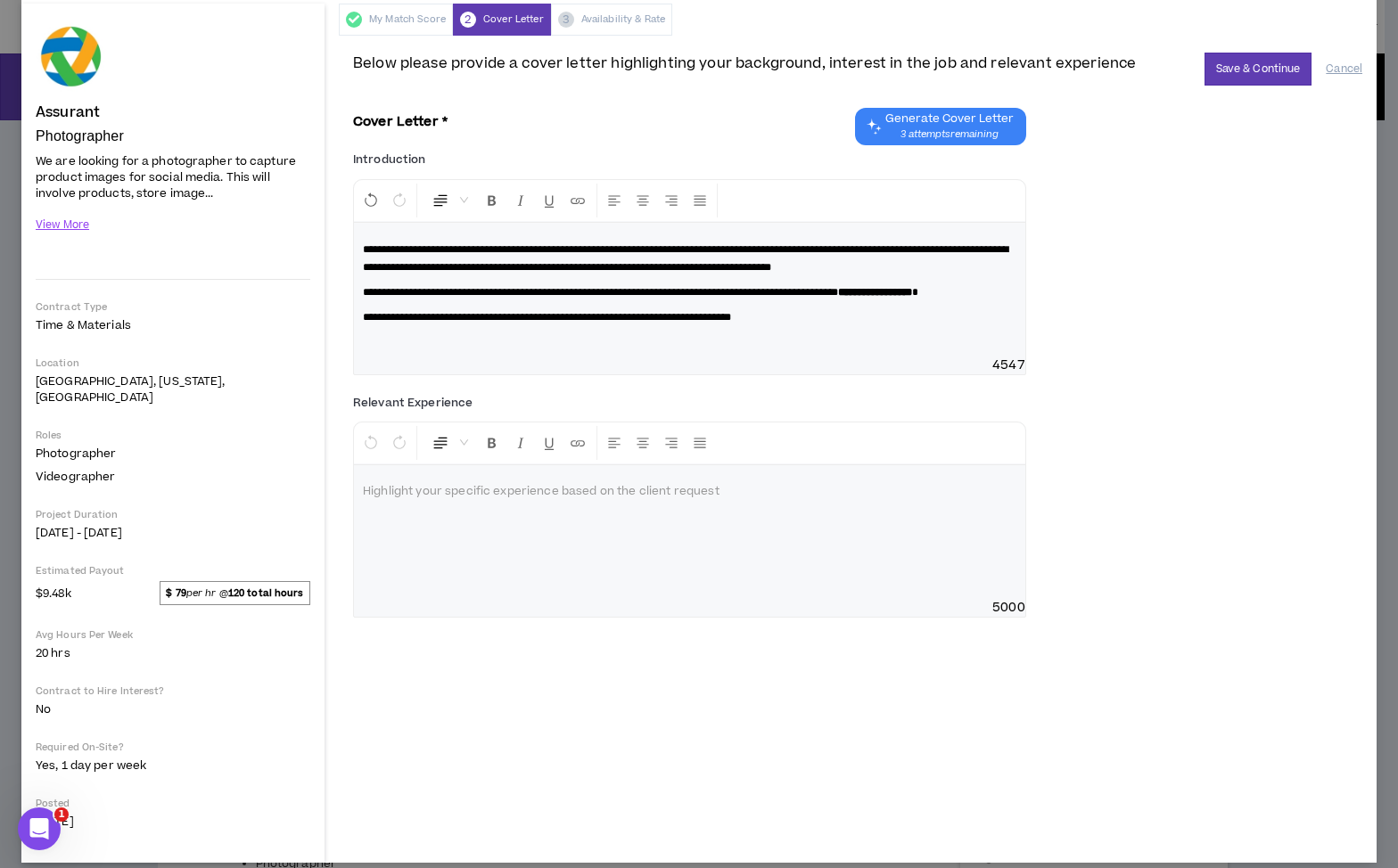
click at [364, 501] on p at bounding box center [690, 492] width 654 height 17
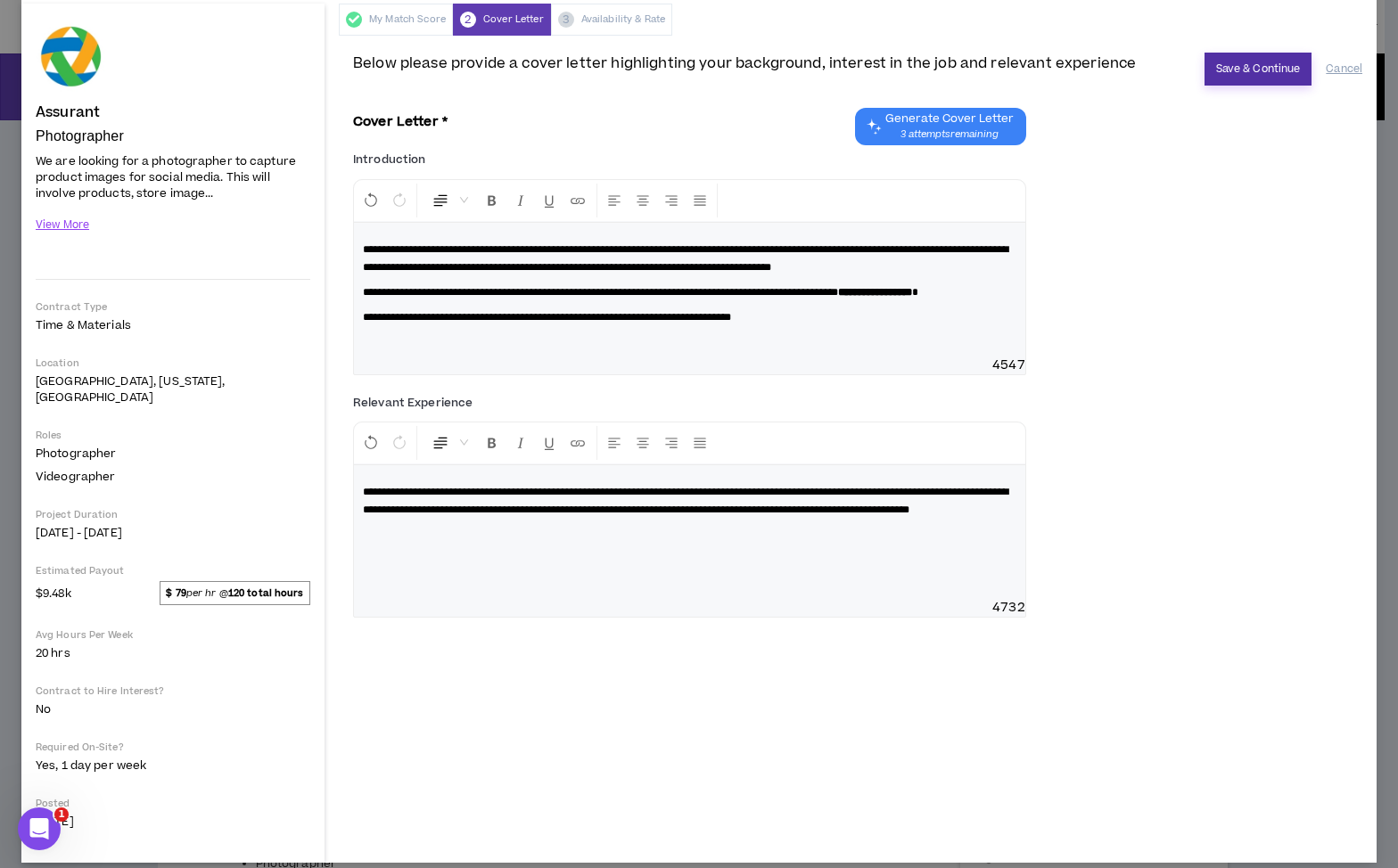
click at [1245, 64] on button "Save & Continue" at bounding box center [1258, 69] width 108 height 33
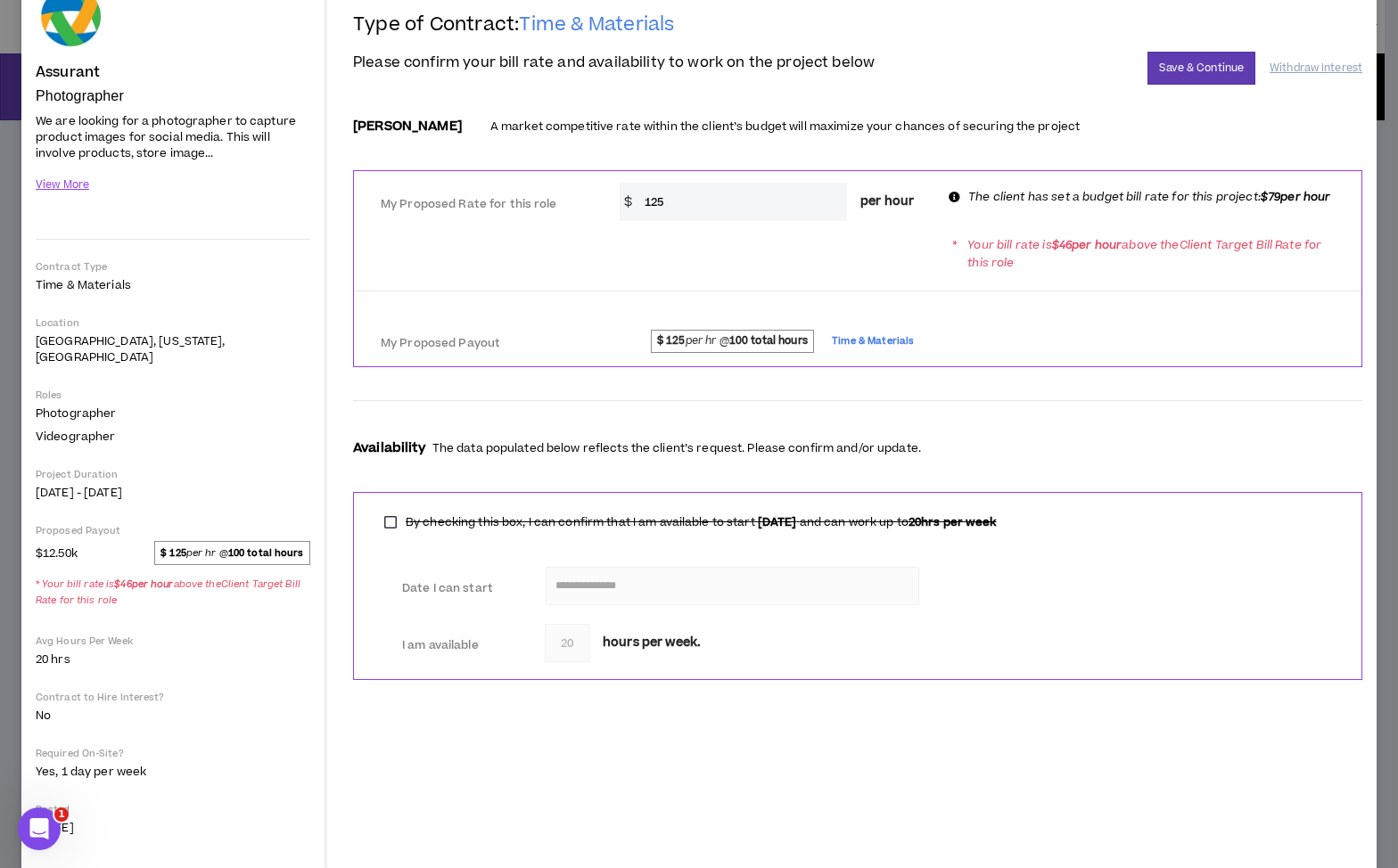
scroll to position [112, 0]
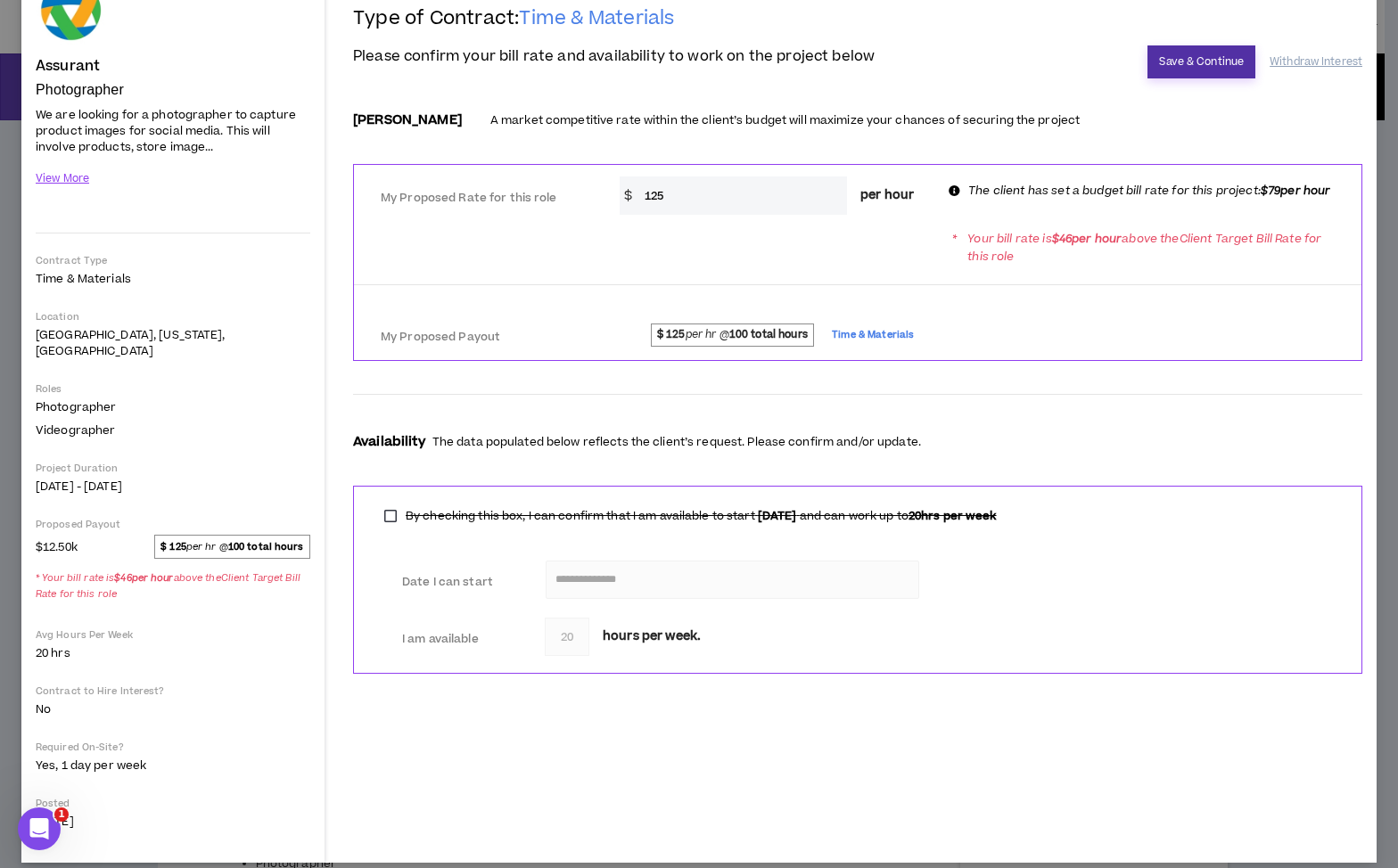
click at [1183, 57] on button "Save & Continue" at bounding box center [1201, 62] width 108 height 33
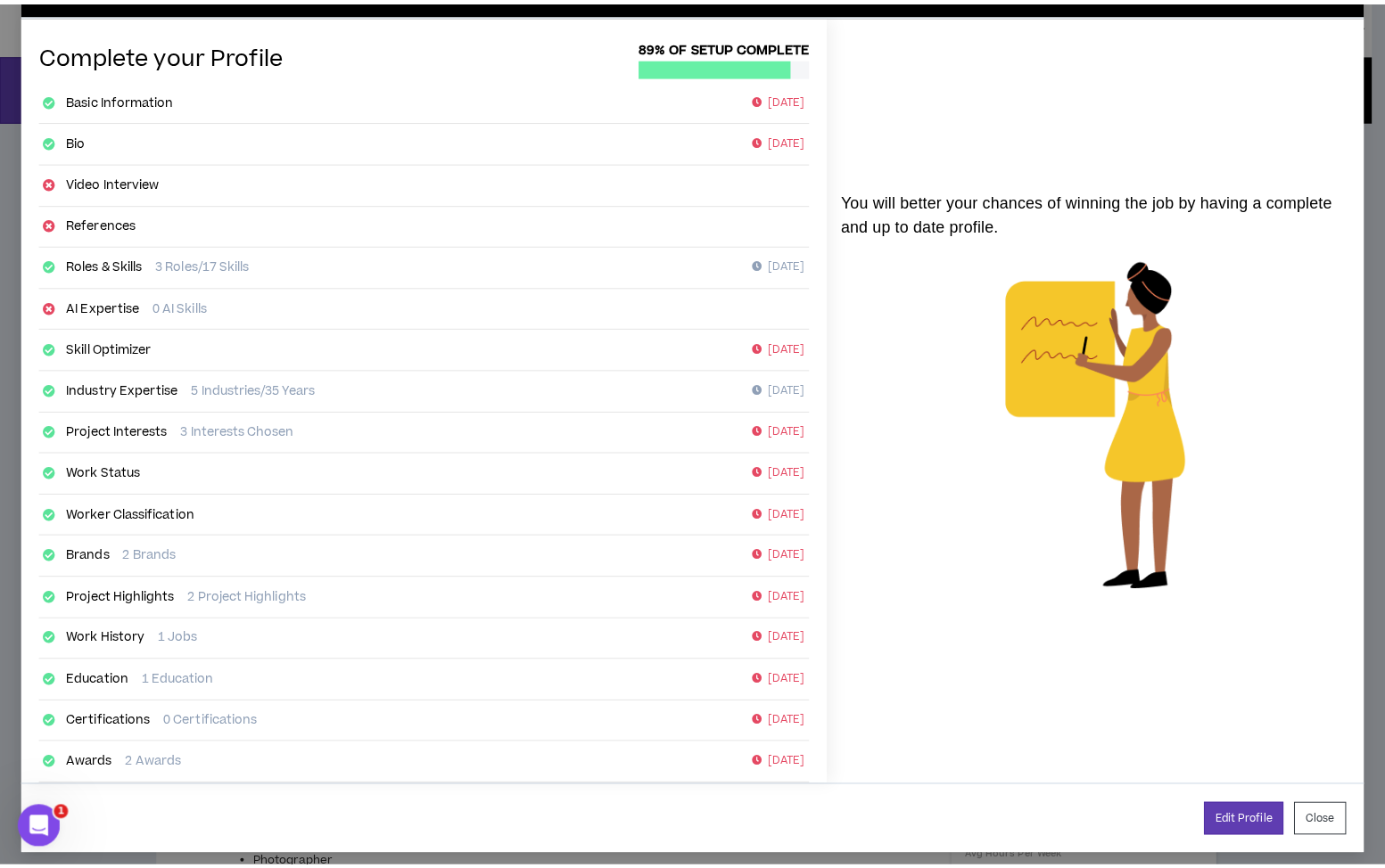
scroll to position [70, 0]
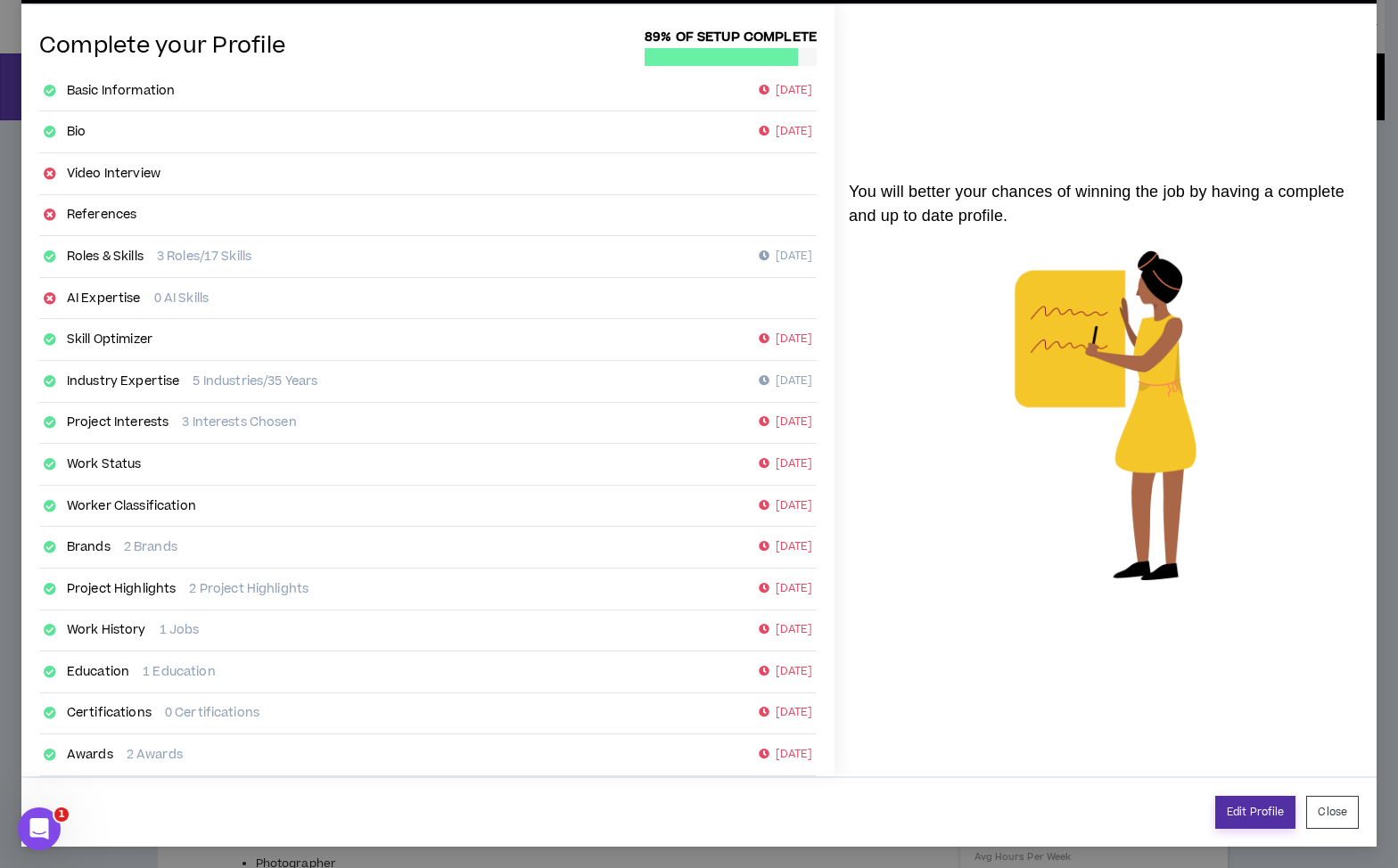
click at [1239, 813] on link "Edit Profile" at bounding box center [1255, 813] width 80 height 33
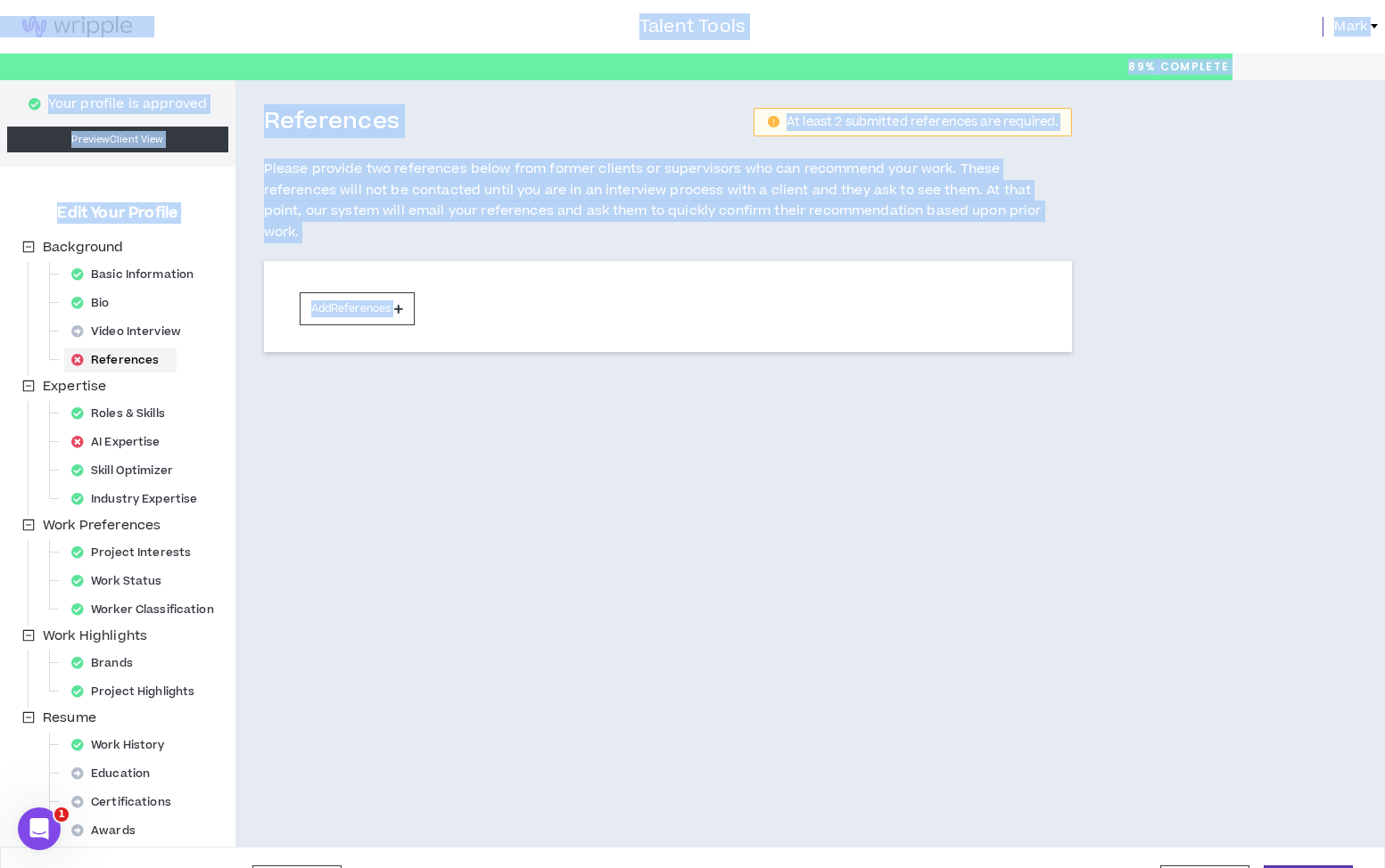
click at [1239, 813] on div "References At least 2 submitted references are required. Please provide two ref…" at bounding box center [755, 463] width 1039 height 767
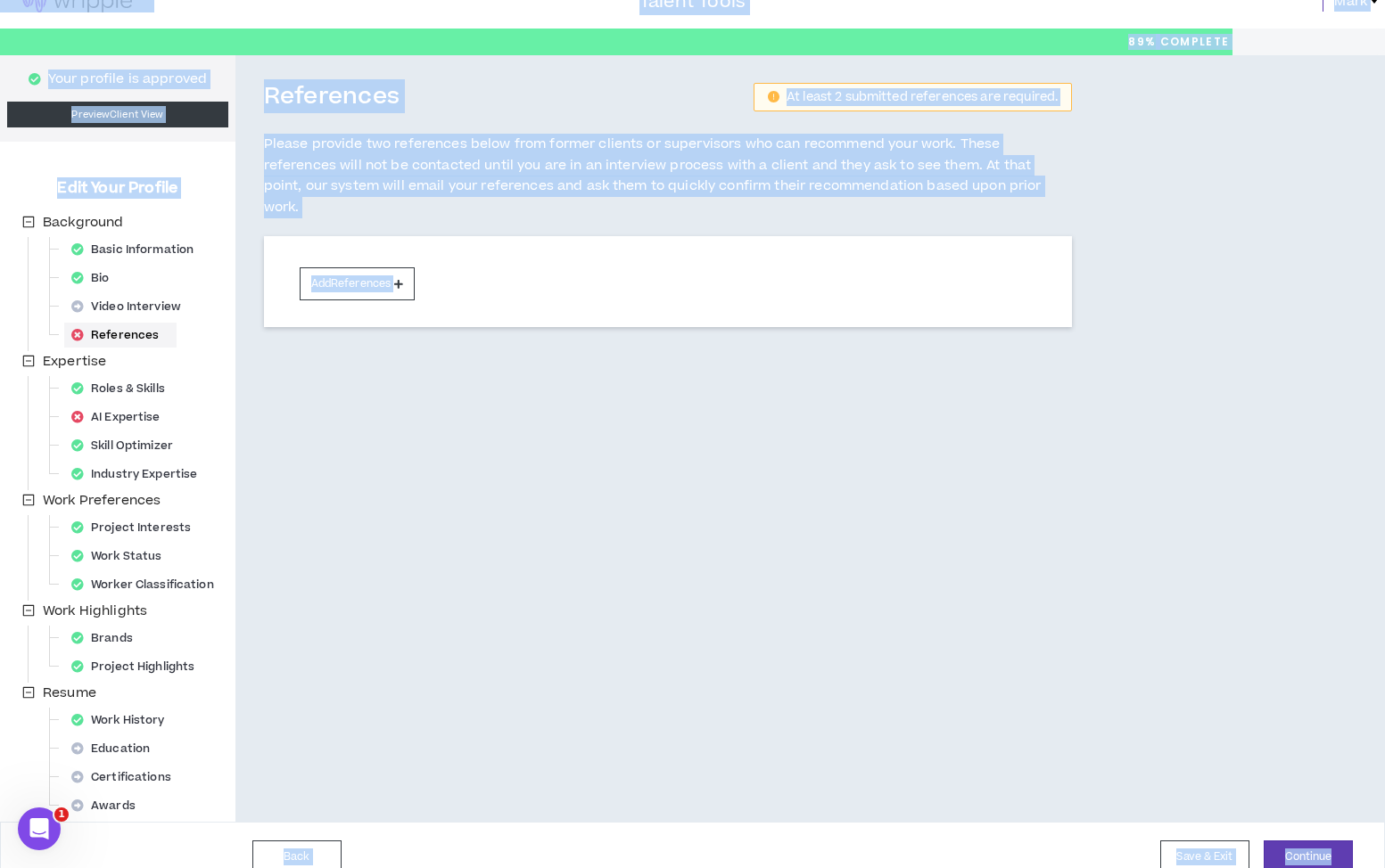
scroll to position [49, 0]
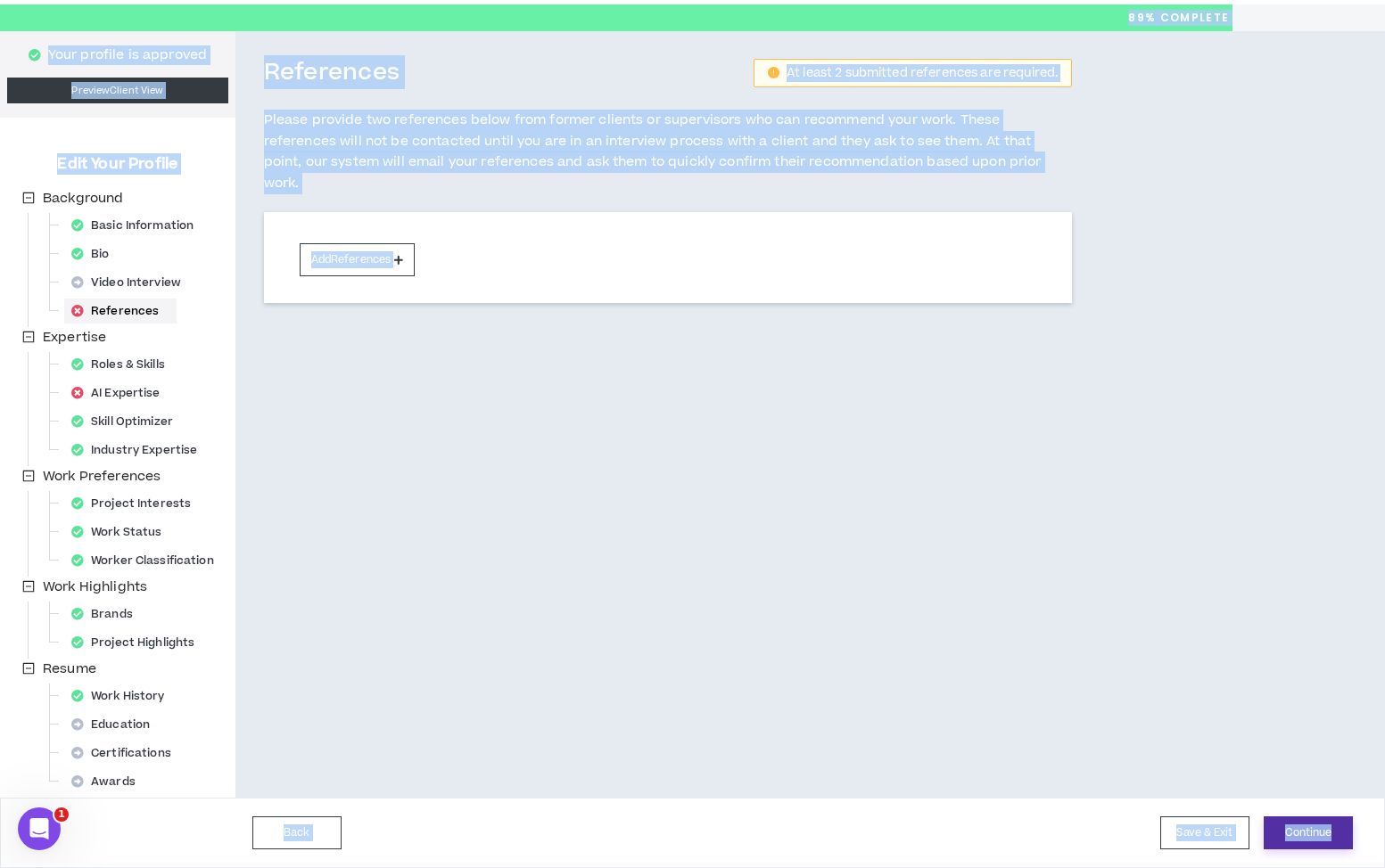
click at [1306, 833] on button "Continue" at bounding box center [1308, 833] width 89 height 33
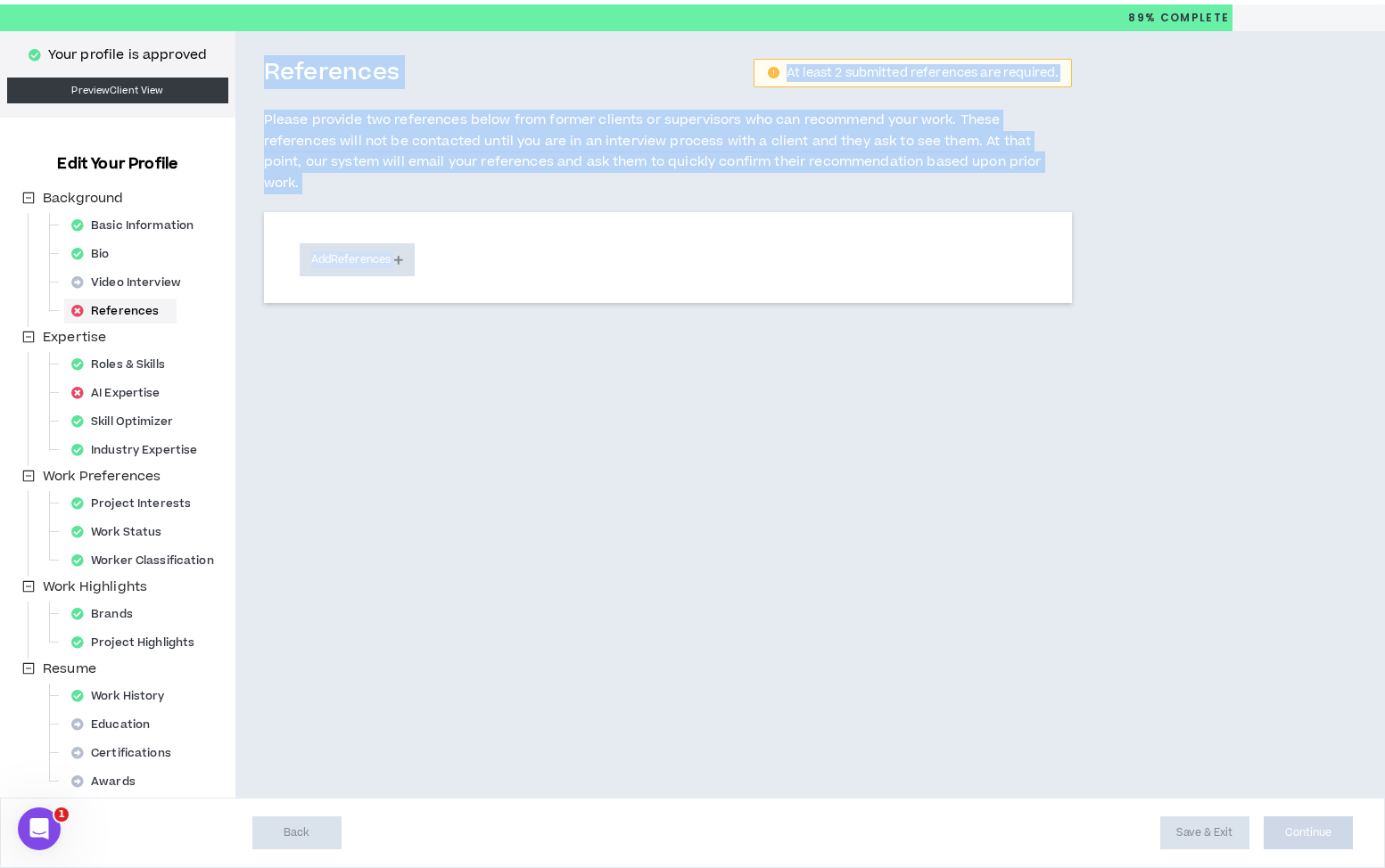
select select "***"
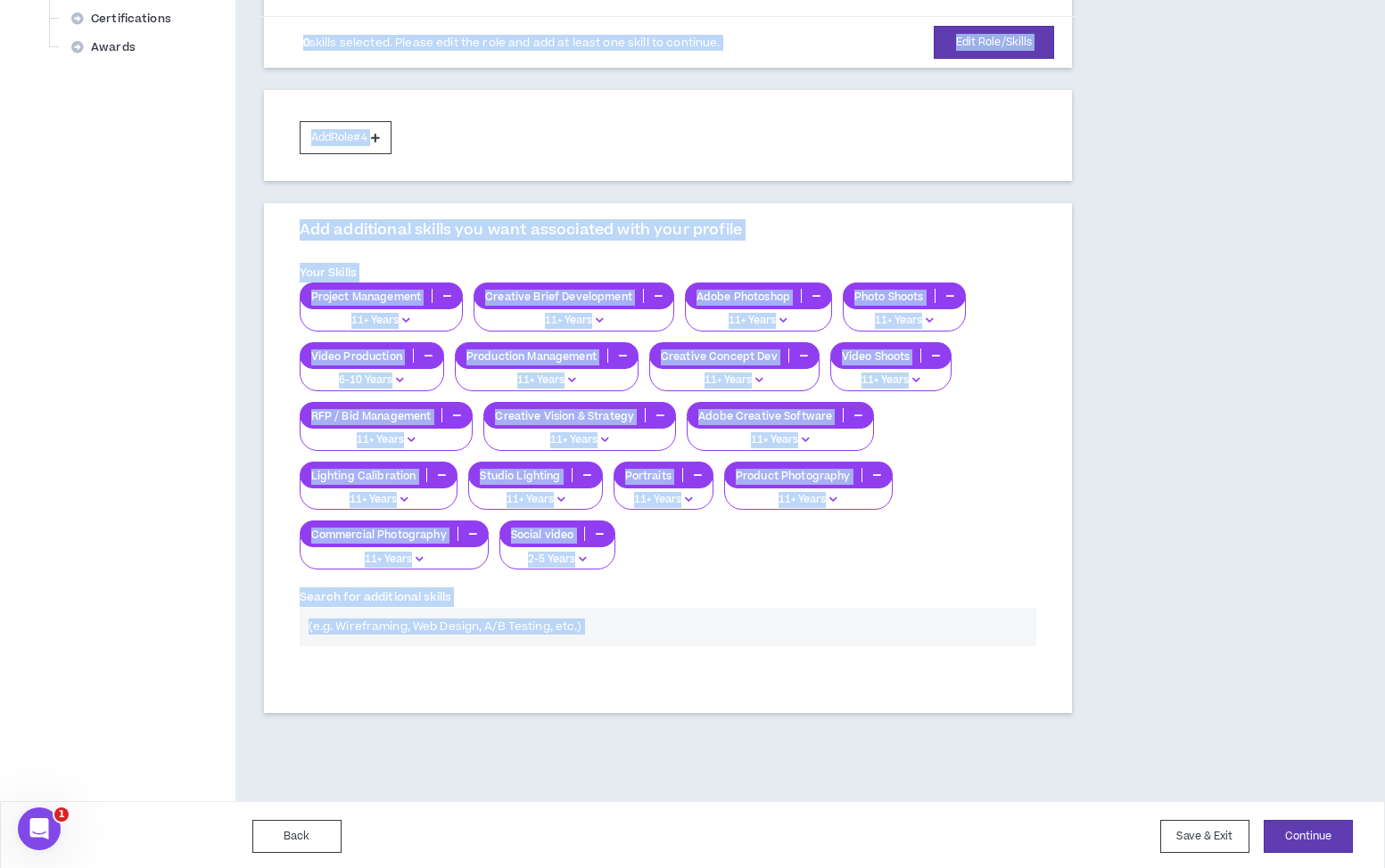
scroll to position [787, 0]
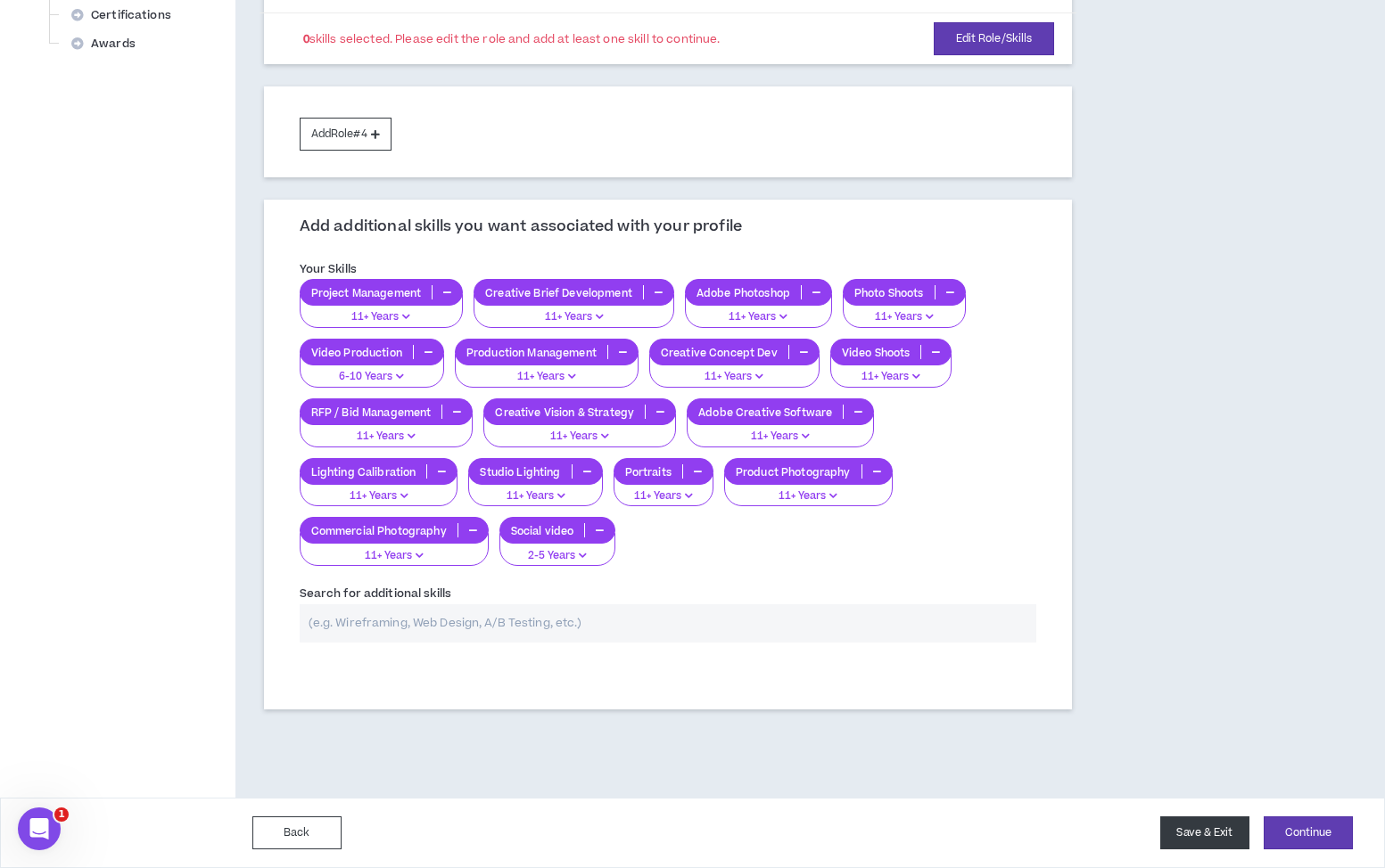
drag, startPoint x: 1221, startPoint y: 806, endPoint x: 1216, endPoint y: 824, distance: 18.7
click at [1217, 825] on div "Back Save & Exit Continue Save & Exit" at bounding box center [692, 833] width 1385 height 70
click at [1218, 829] on button "Save & Exit" at bounding box center [1205, 833] width 89 height 33
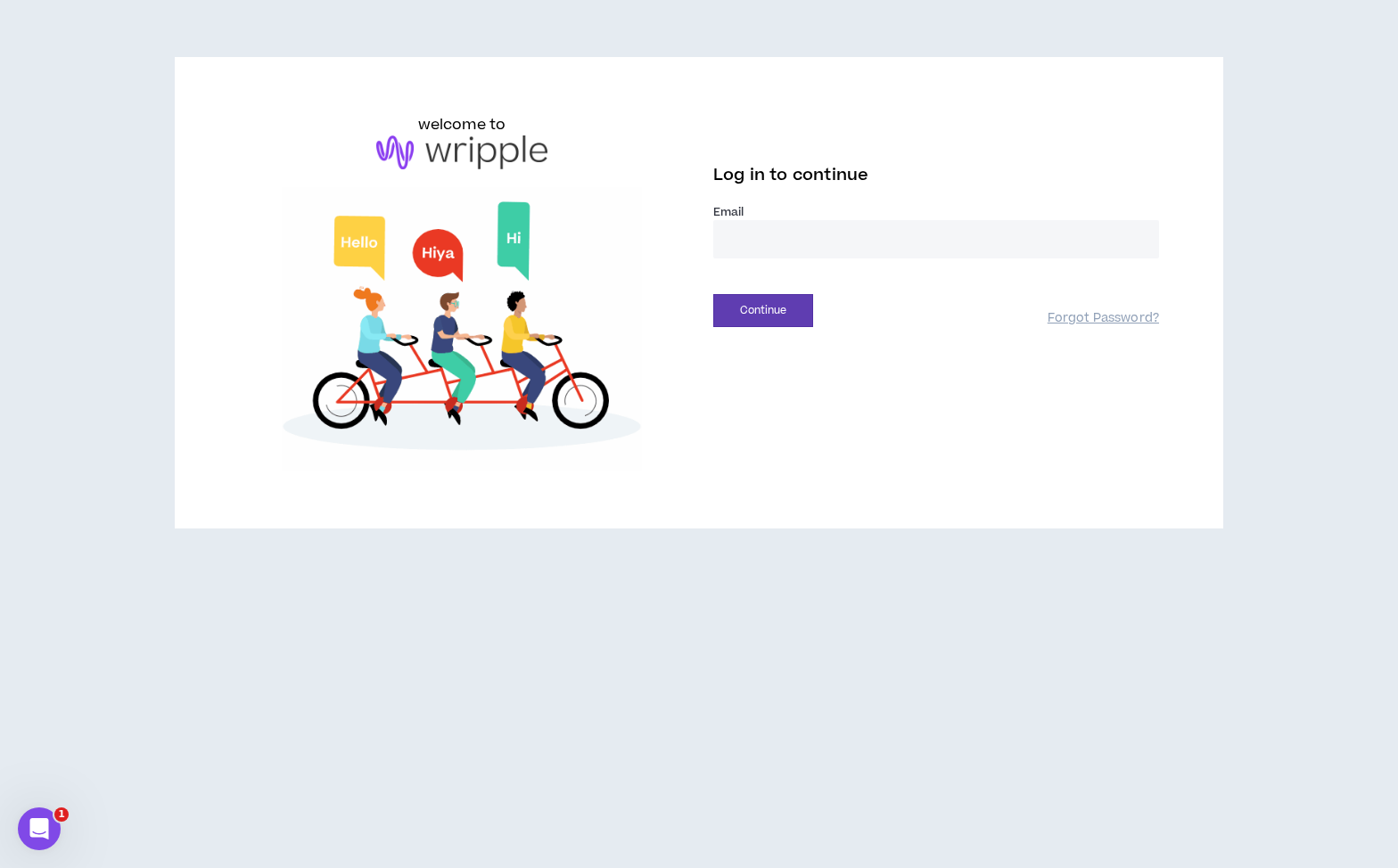
click at [761, 237] on input "email" at bounding box center [937, 239] width 446 height 39
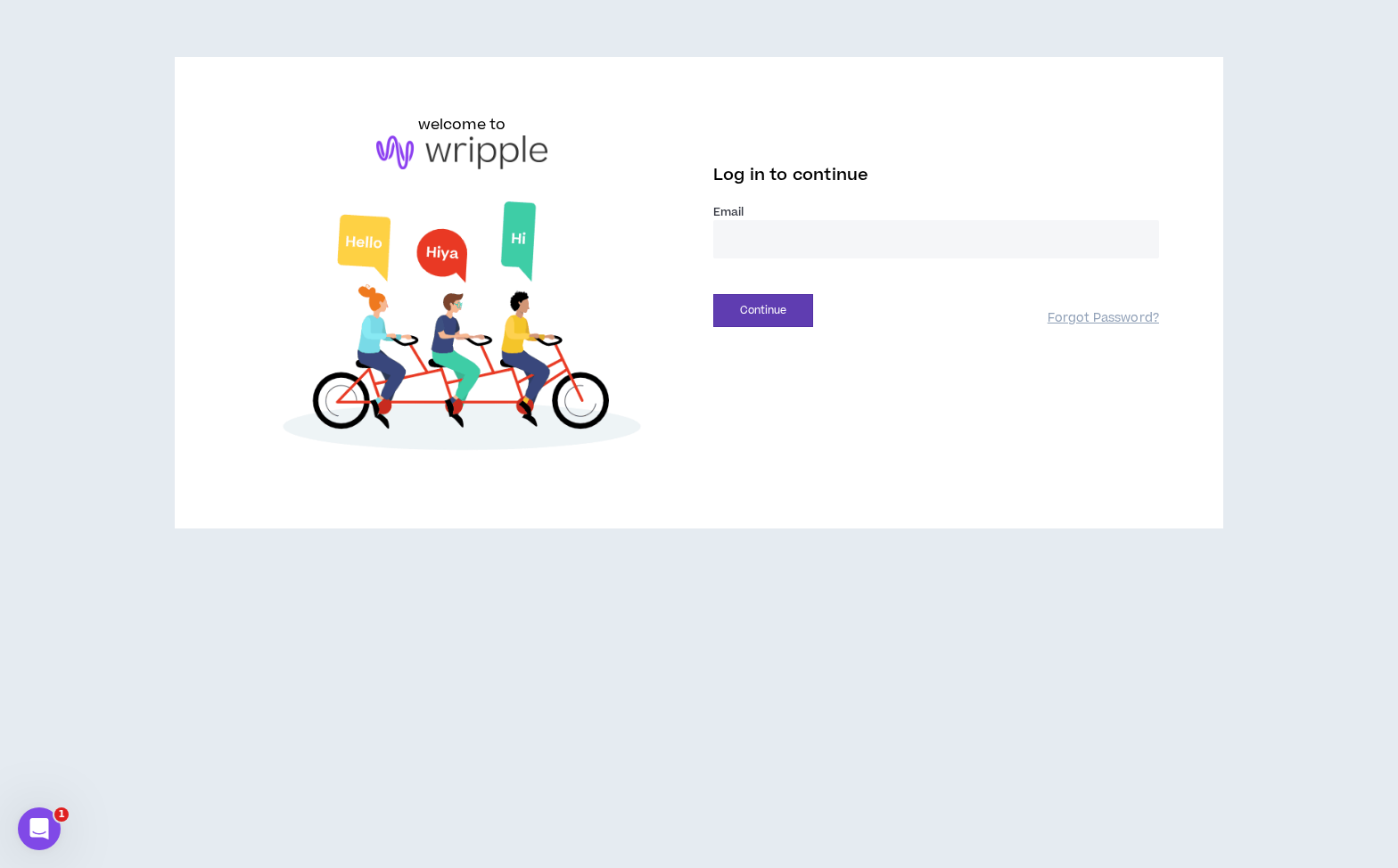
click at [761, 237] on input "email" at bounding box center [937, 239] width 446 height 39
type input "**********"
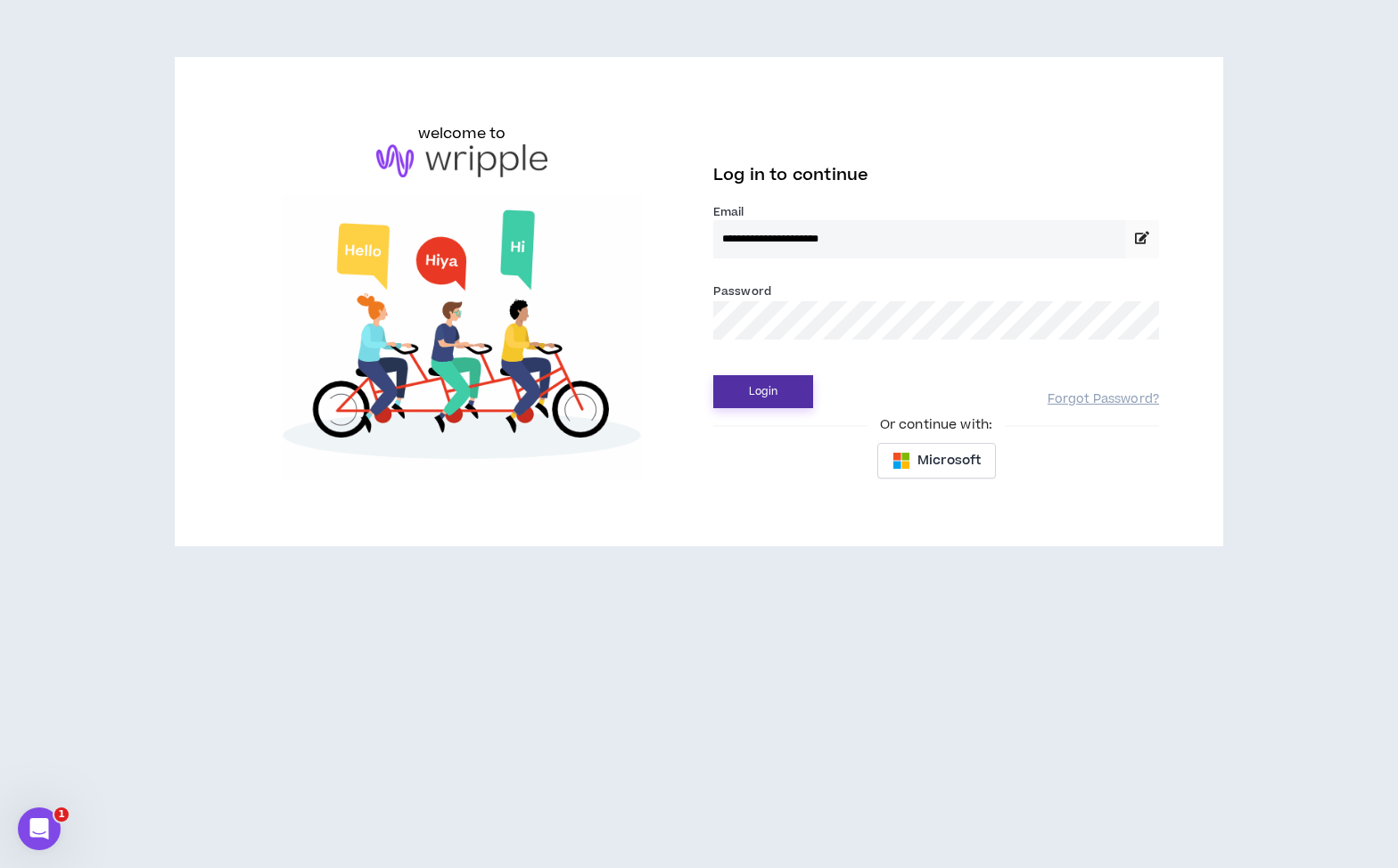
click at [765, 385] on button "Login" at bounding box center [763, 392] width 99 height 33
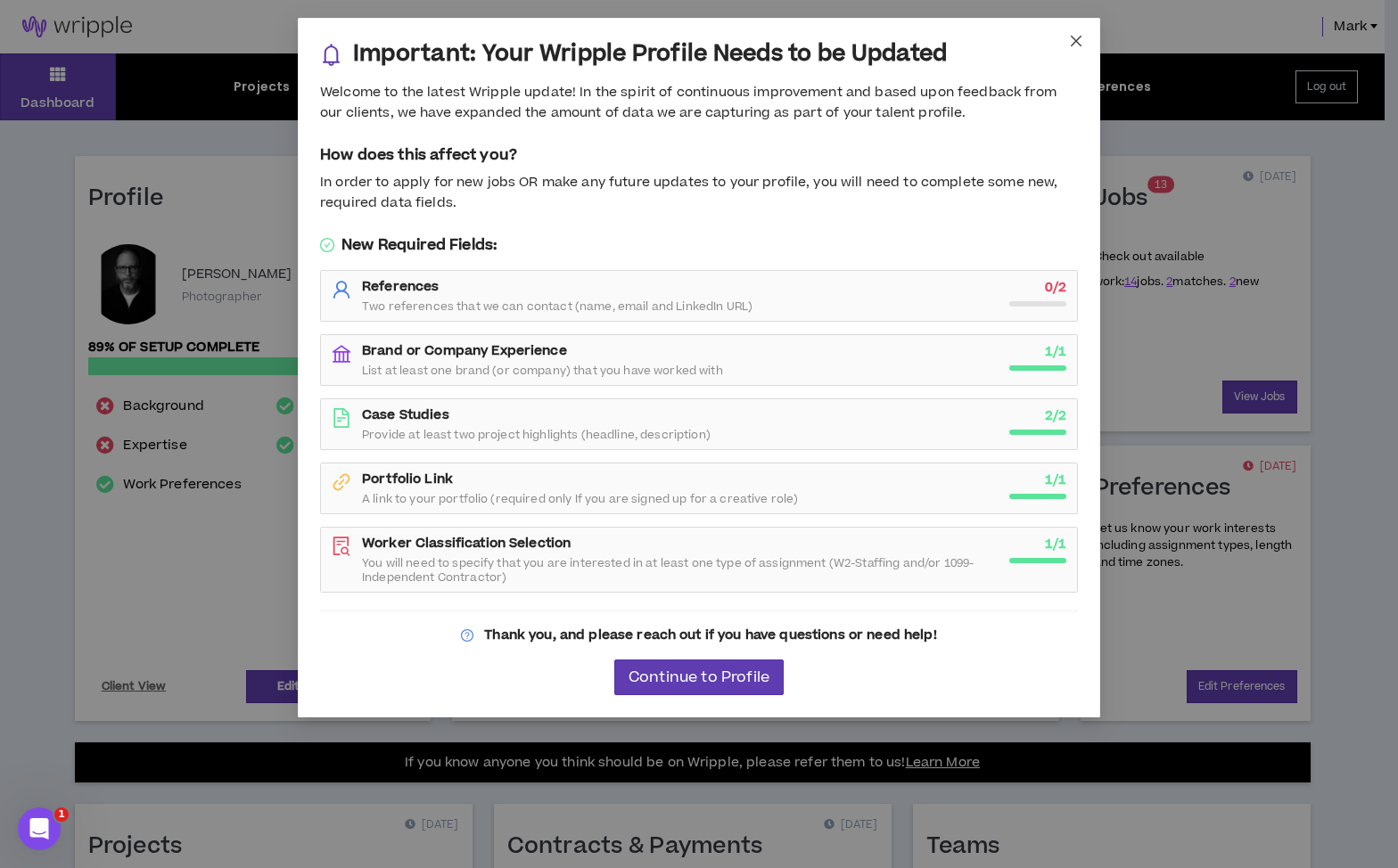
click at [1075, 42] on icon "close" at bounding box center [1077, 41] width 11 height 11
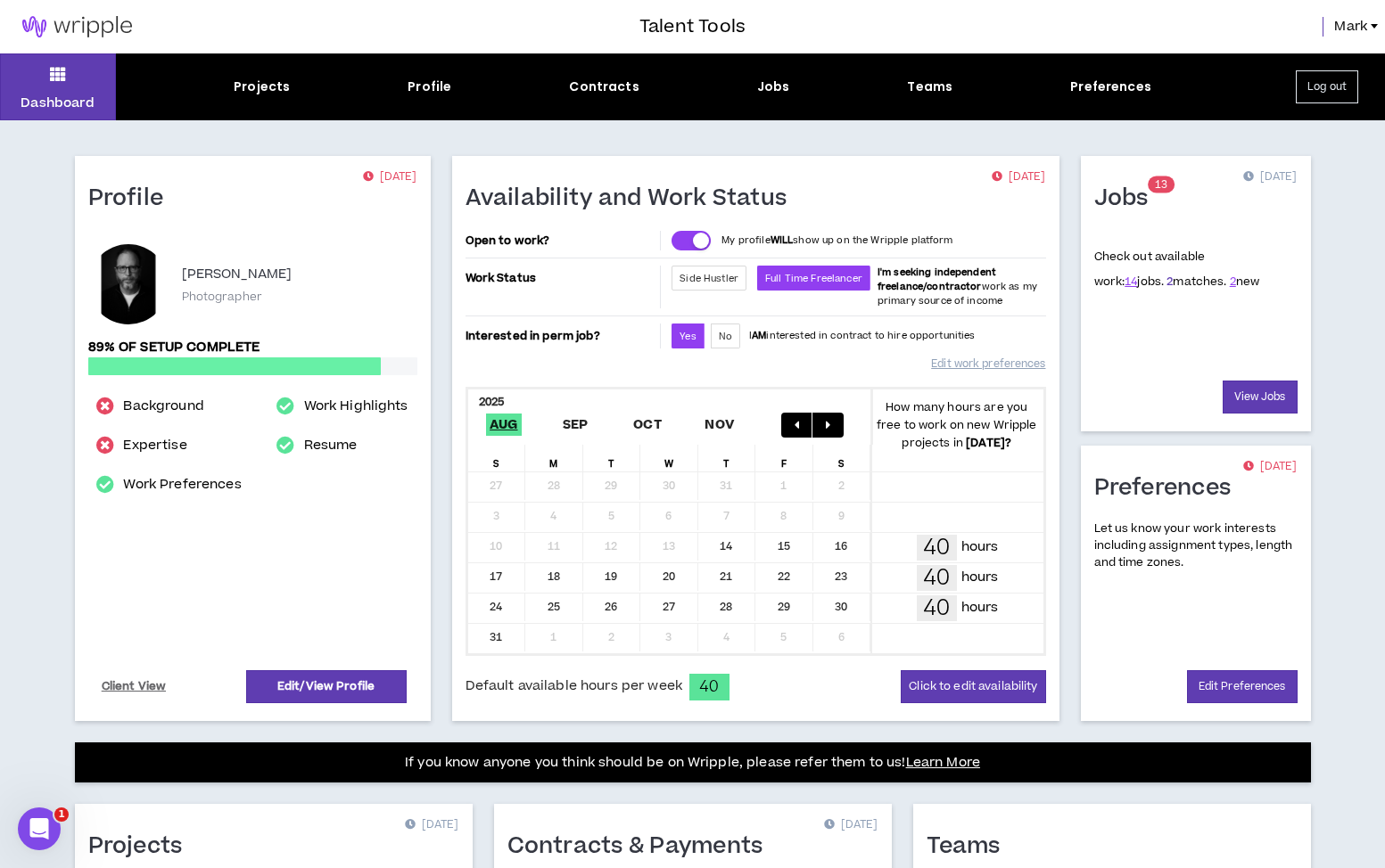
click at [1166, 281] on link "2" at bounding box center [1169, 281] width 6 height 16
